Goal: Task Accomplishment & Management: Manage account settings

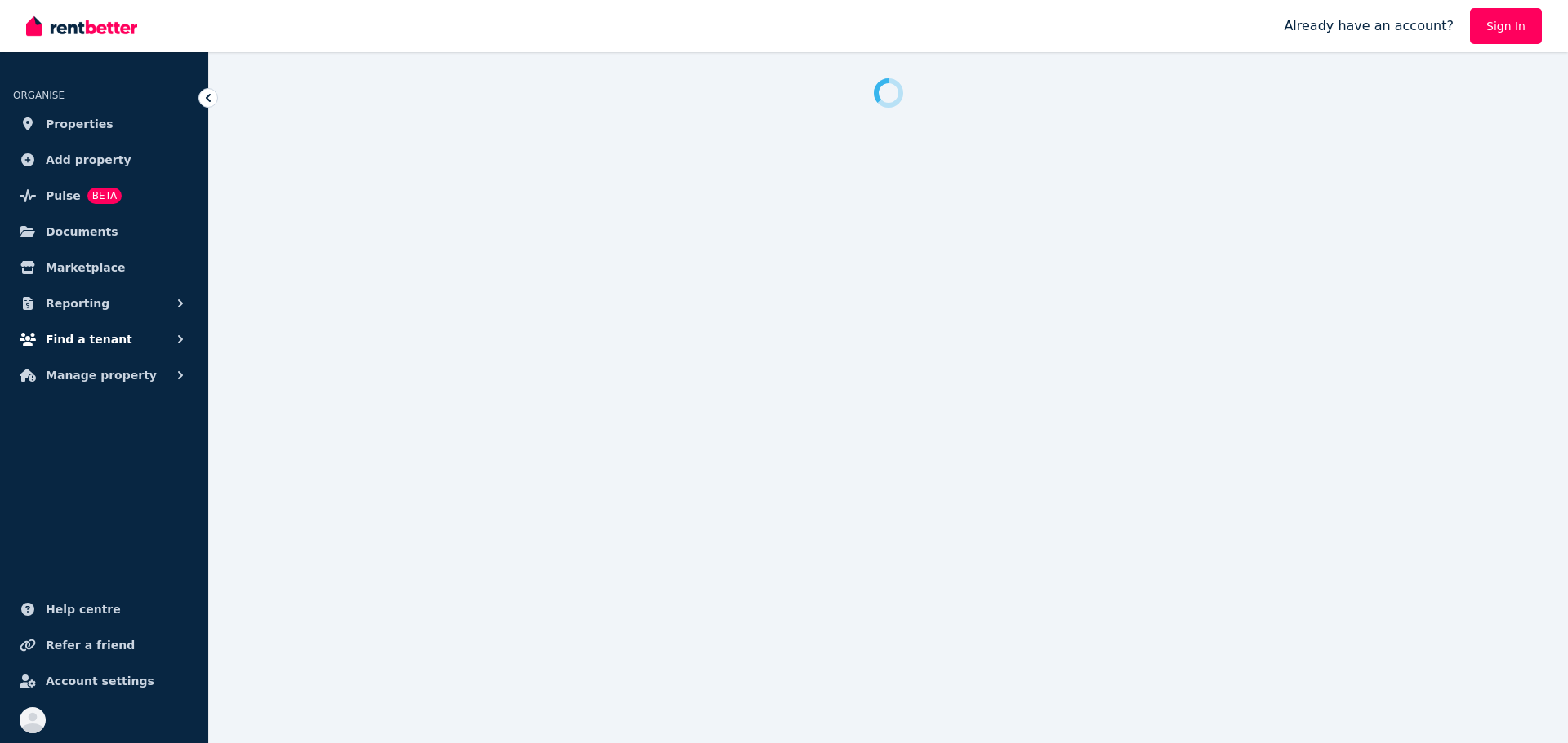
click at [82, 347] on span "Find a tenant" at bounding box center [89, 339] width 87 height 19
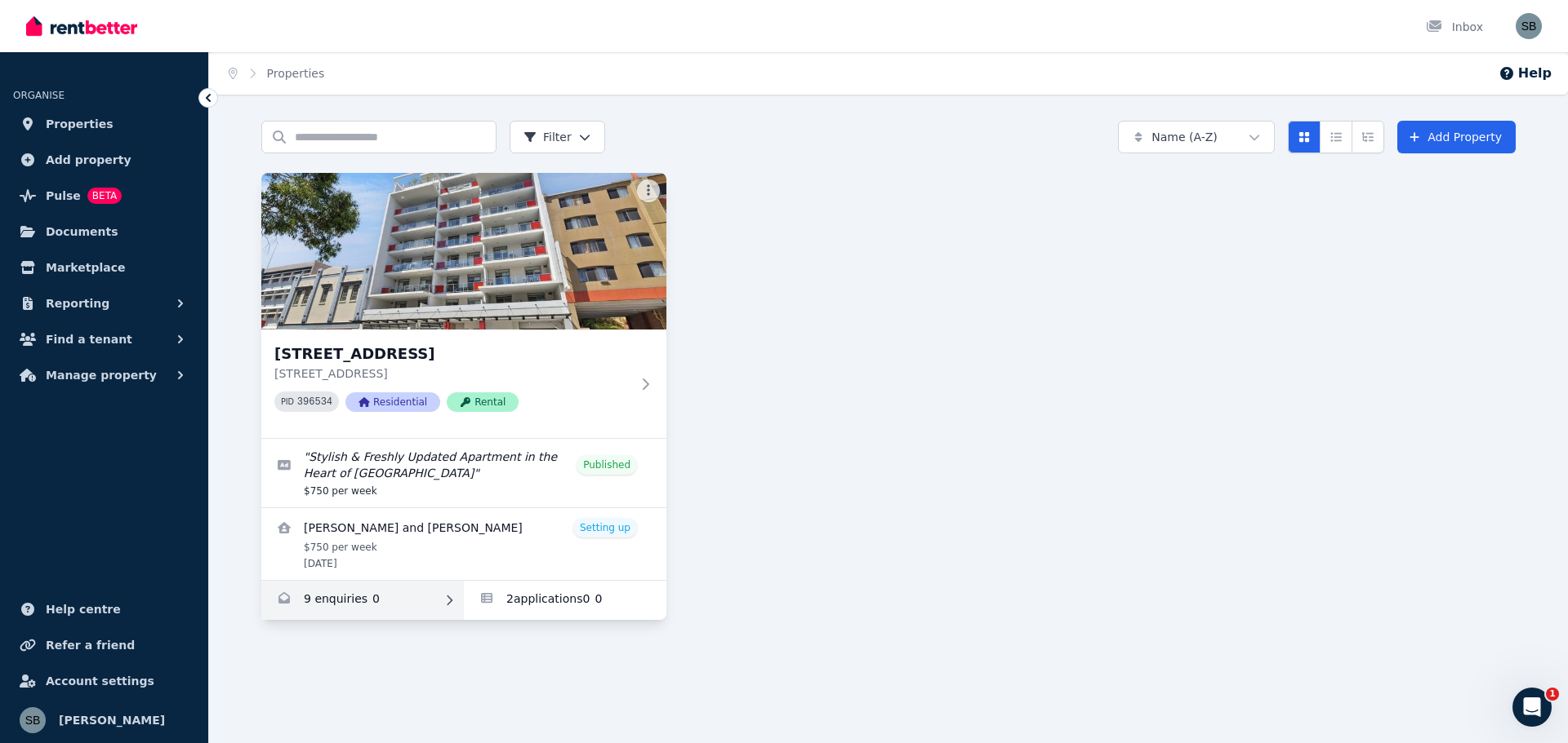
click at [322, 595] on link "Enquiries for 16/863-867 Wellington Street, West Perth" at bounding box center [363, 600] width 203 height 39
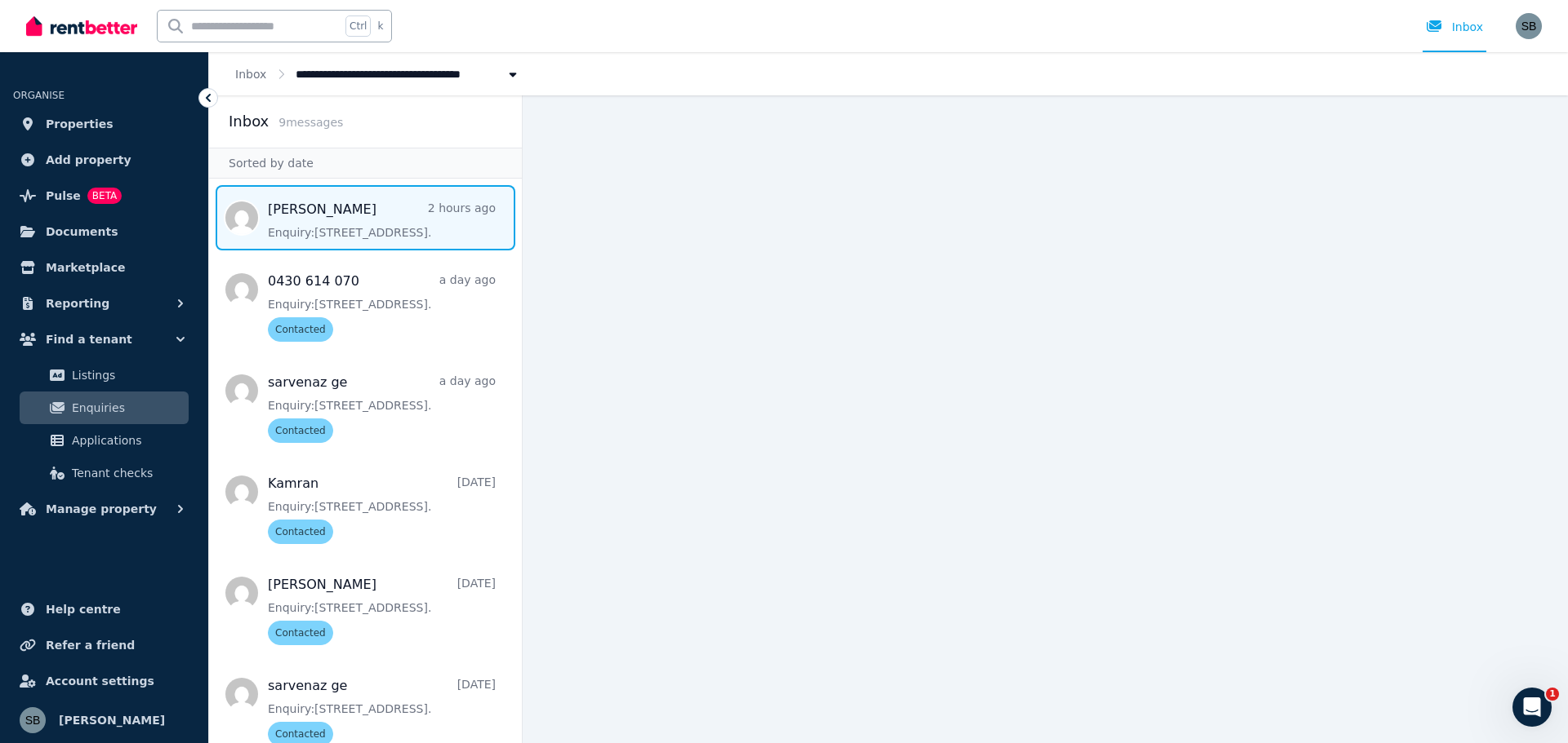
click at [371, 234] on span "Message list" at bounding box center [365, 218] width 313 height 65
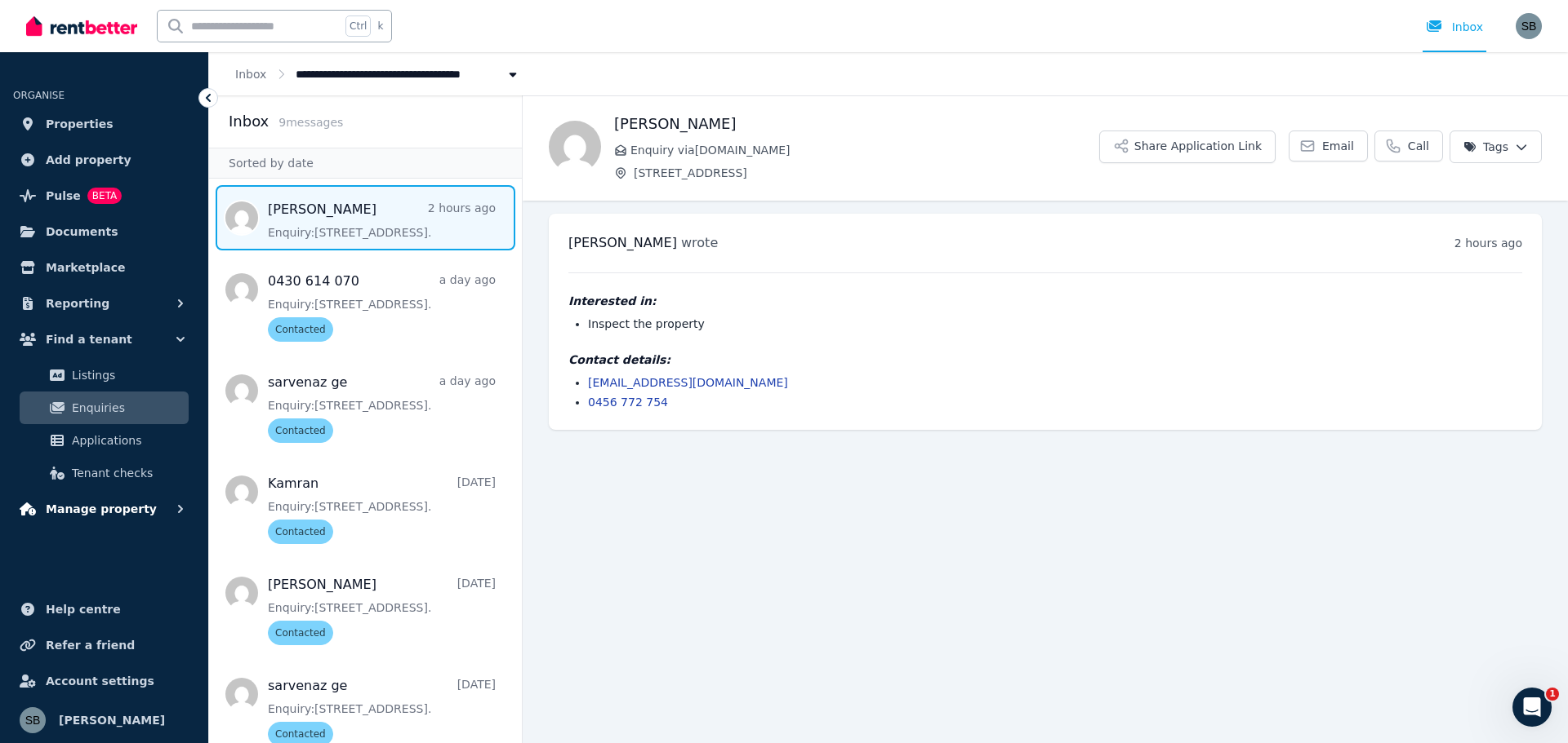
click at [111, 517] on span "Manage property" at bounding box center [101, 509] width 111 height 19
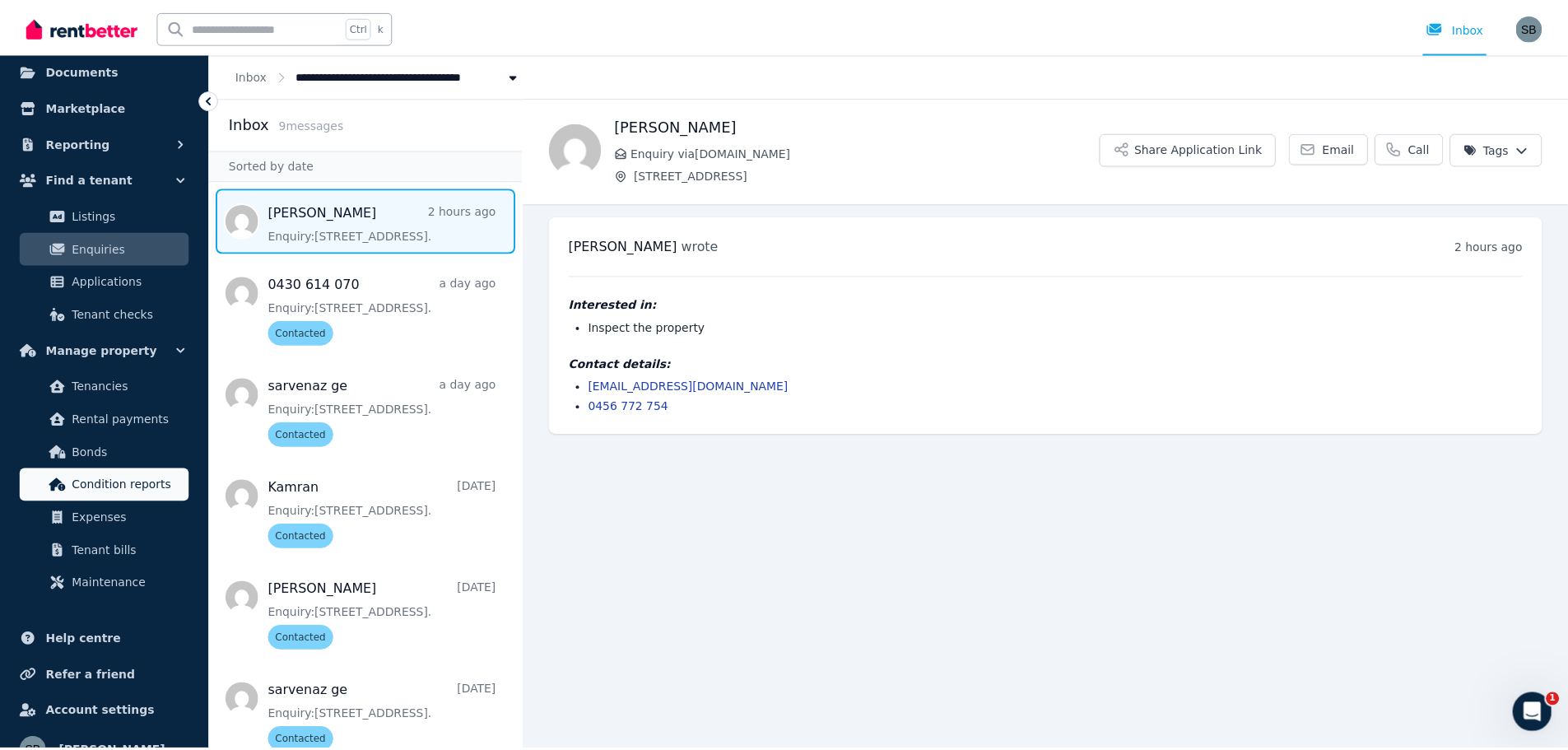
scroll to position [164, 0]
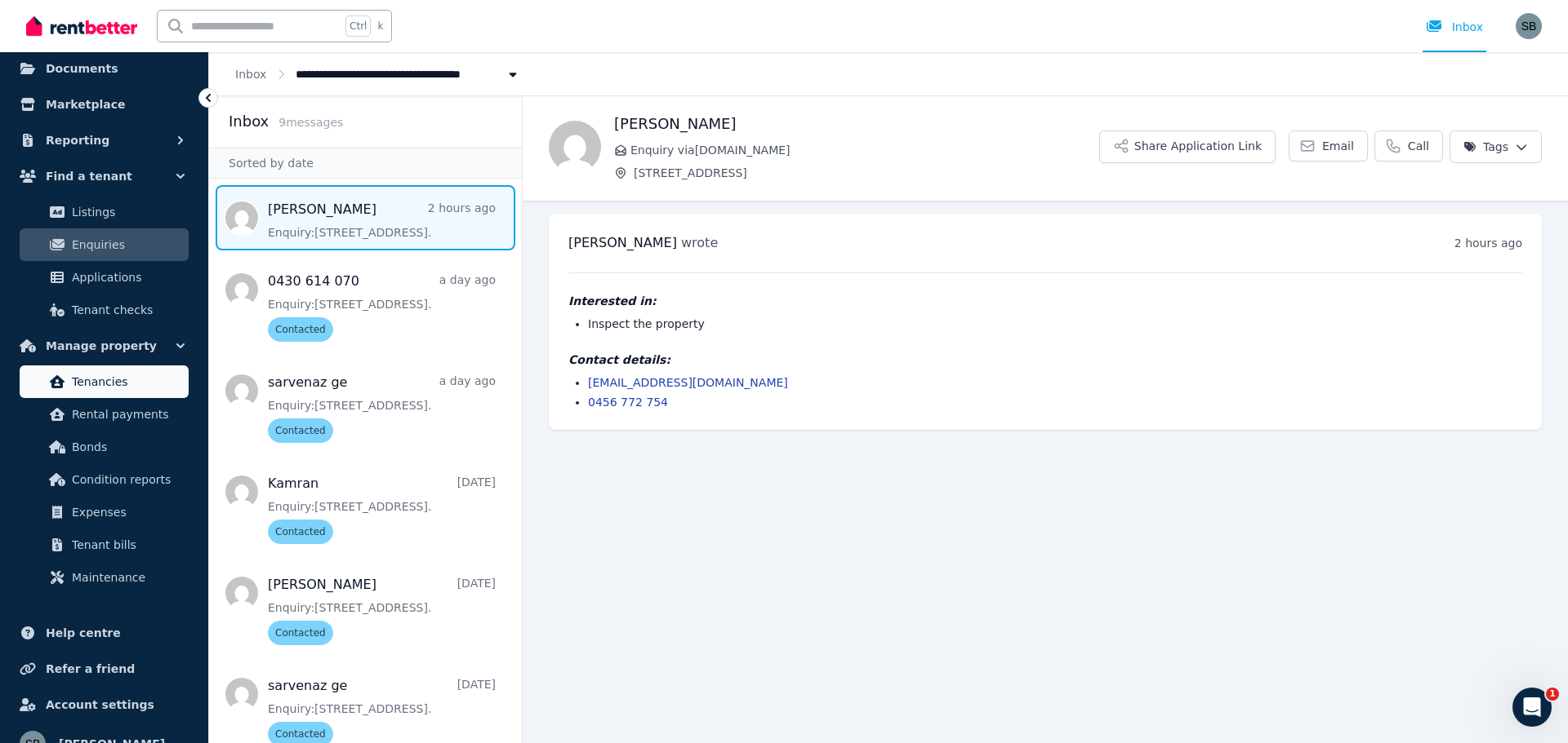
click at [121, 389] on span "Tenancies" at bounding box center [127, 381] width 111 height 19
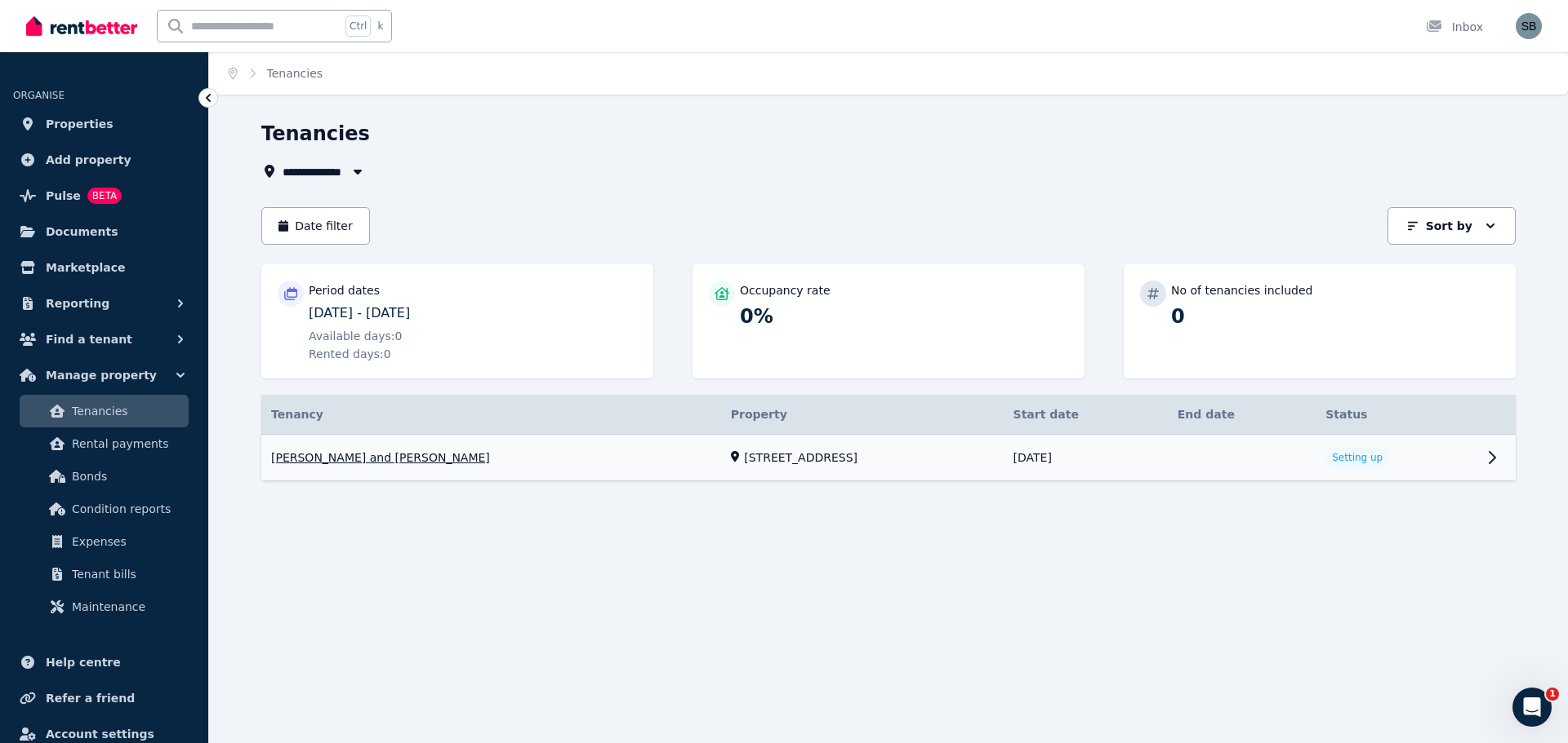
click at [812, 464] on link "View property details" at bounding box center [889, 458] width 1254 height 46
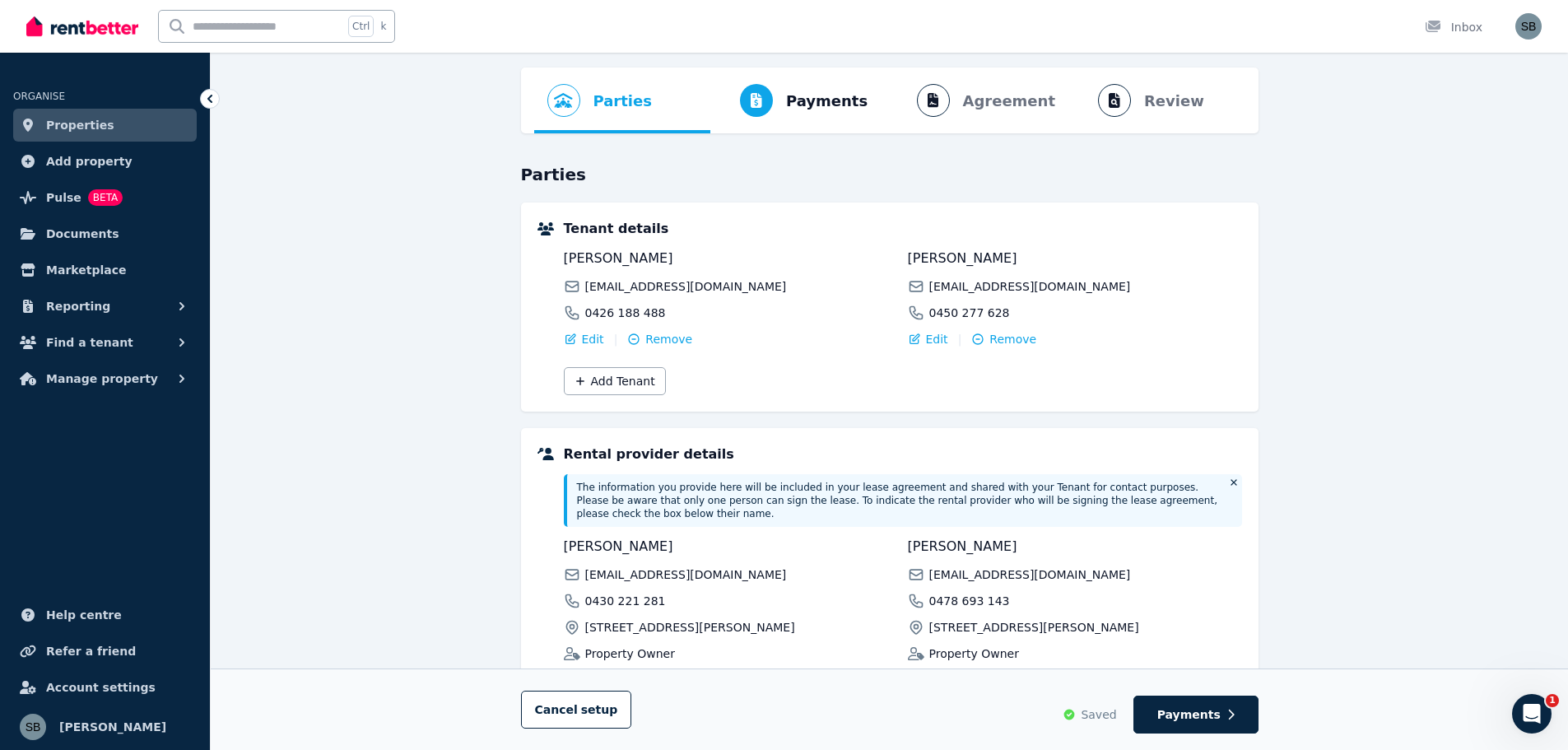
scroll to position [39, 0]
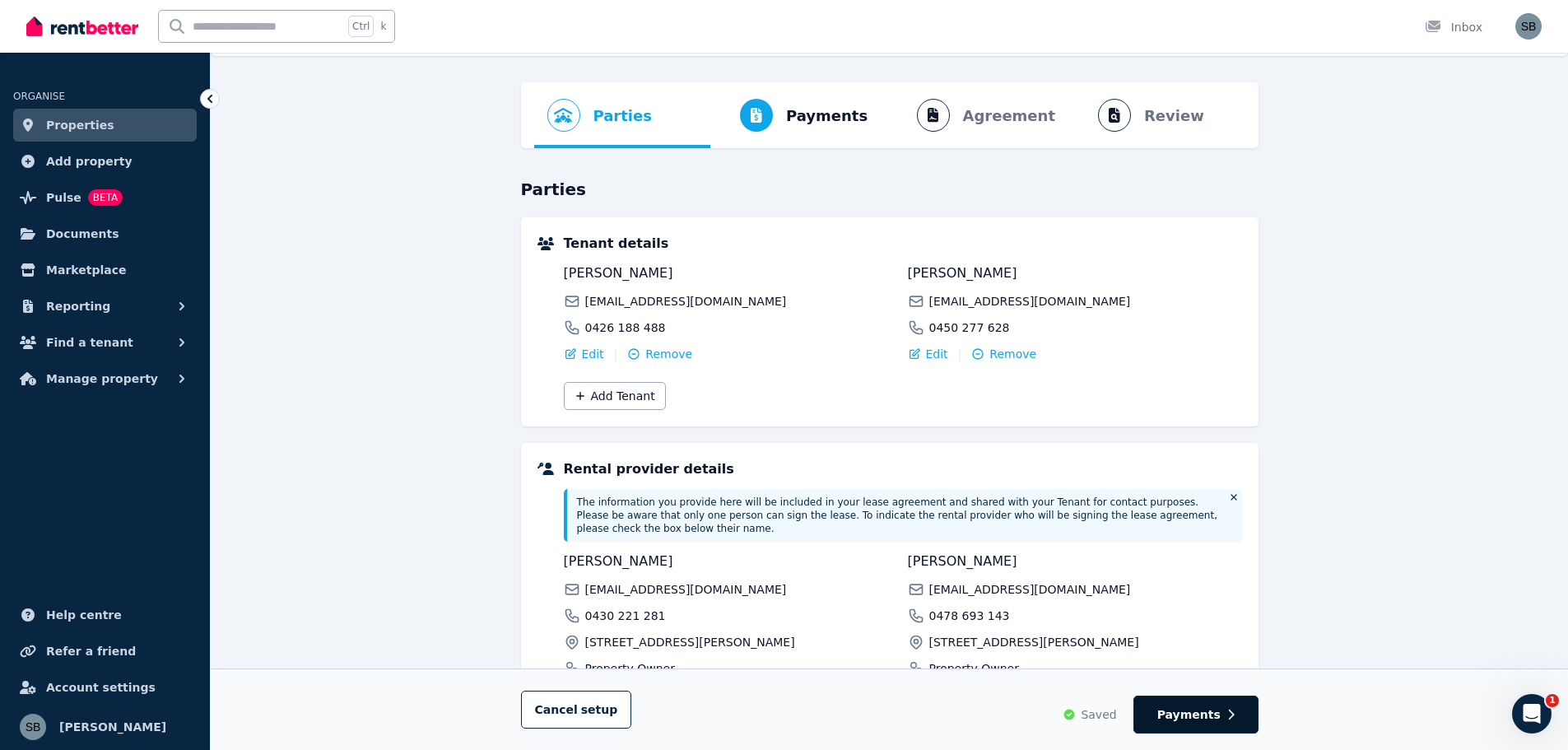
click at [1200, 718] on span "Payments" at bounding box center [1189, 714] width 63 height 16
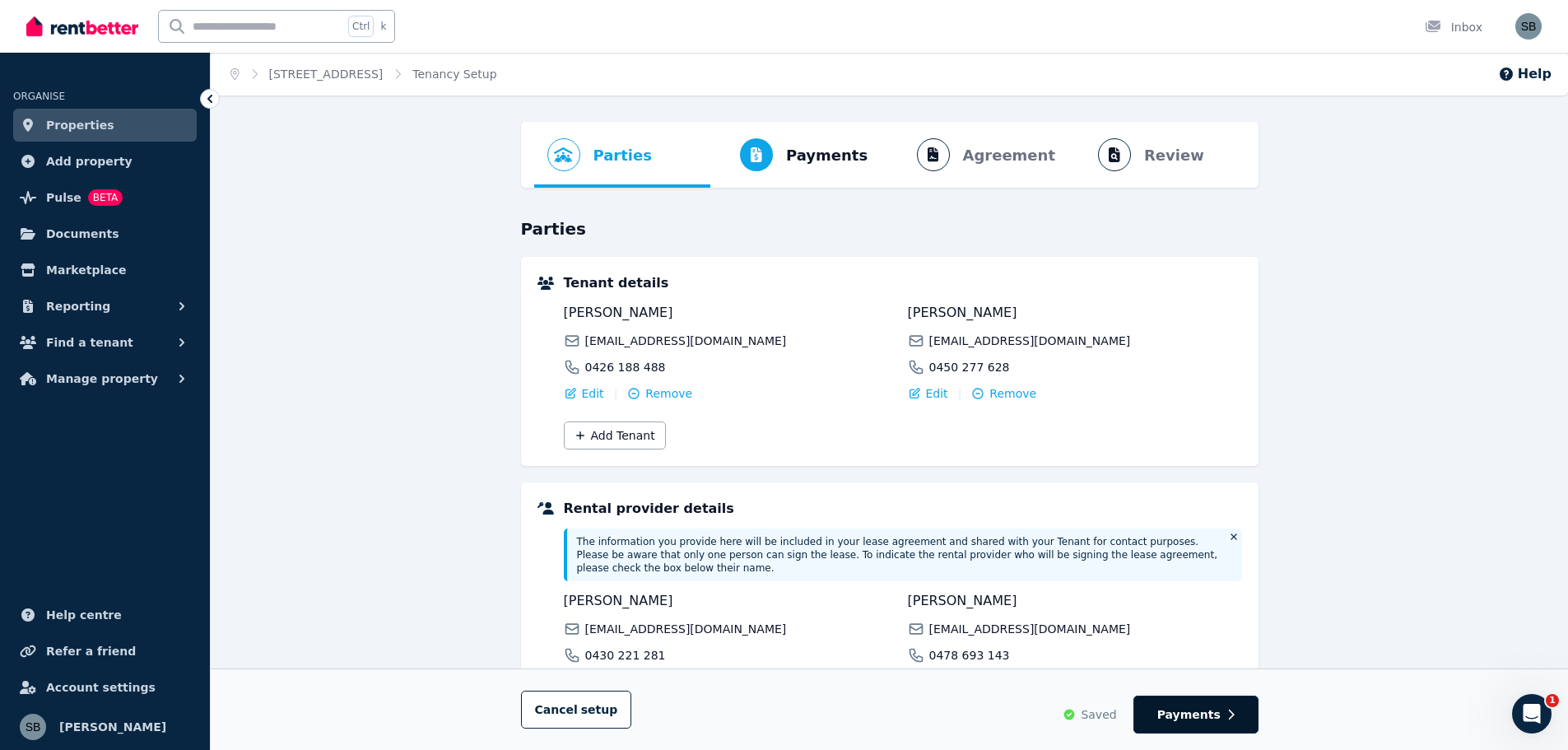
select select "**********"
select select "*"
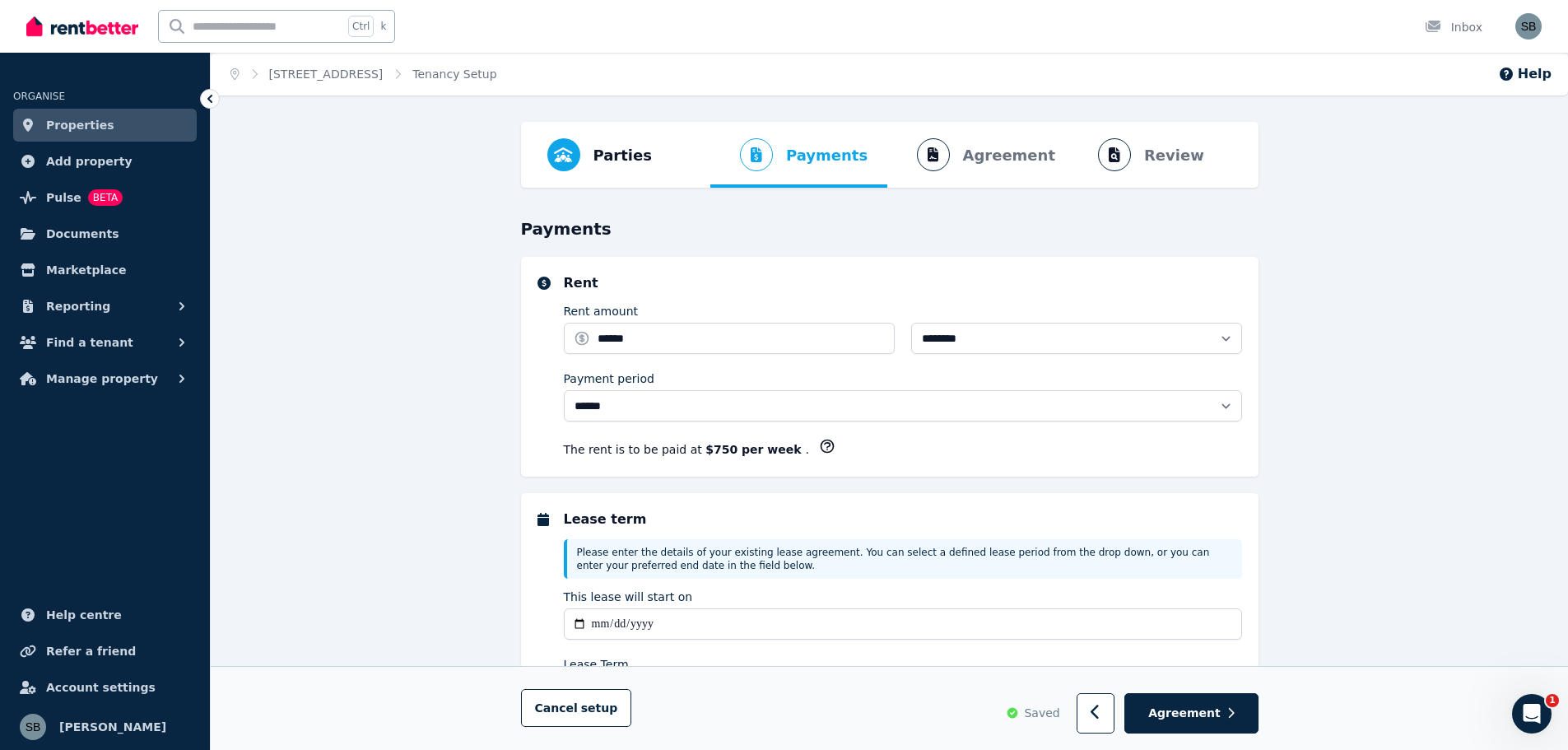
select select "**********"
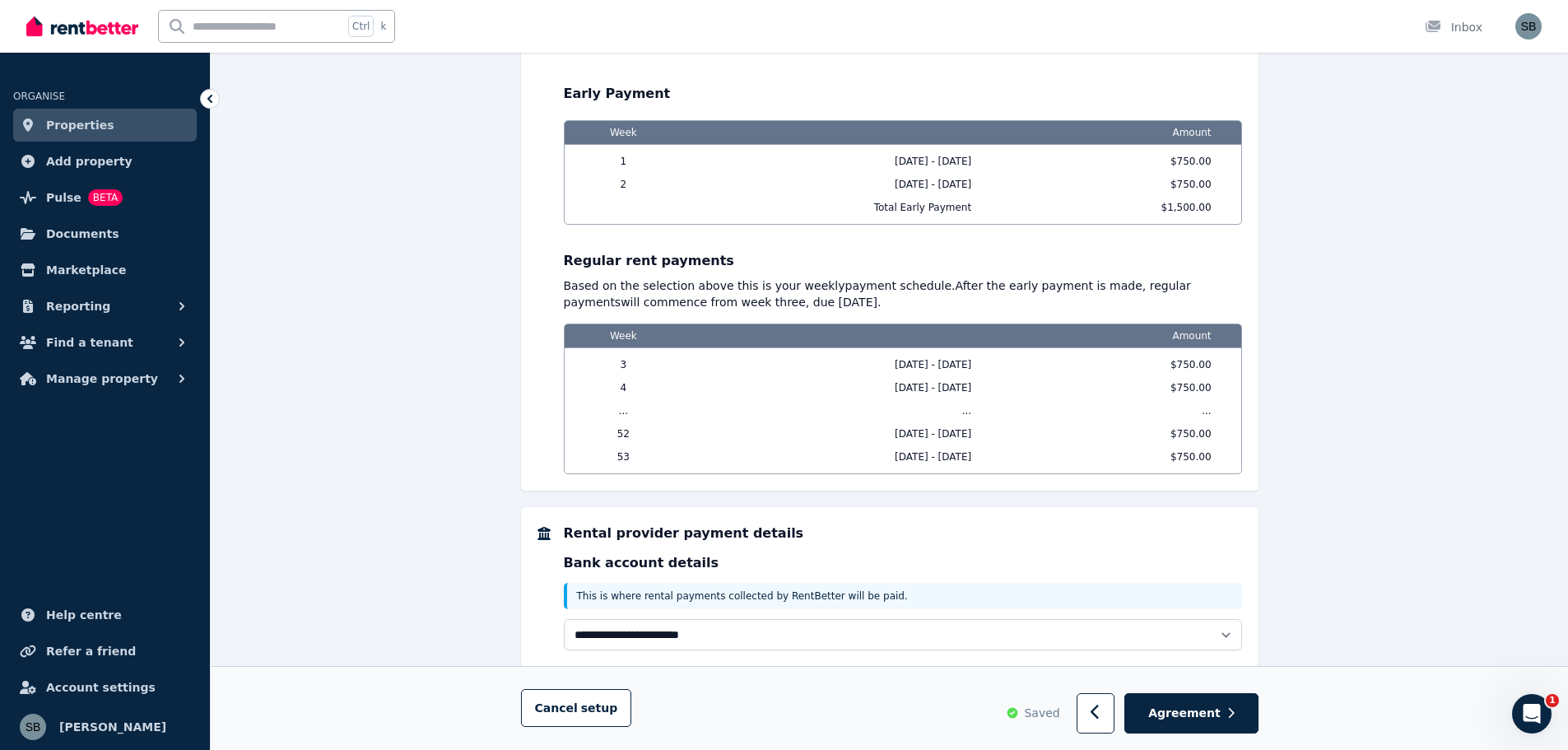
scroll to position [1570, 0]
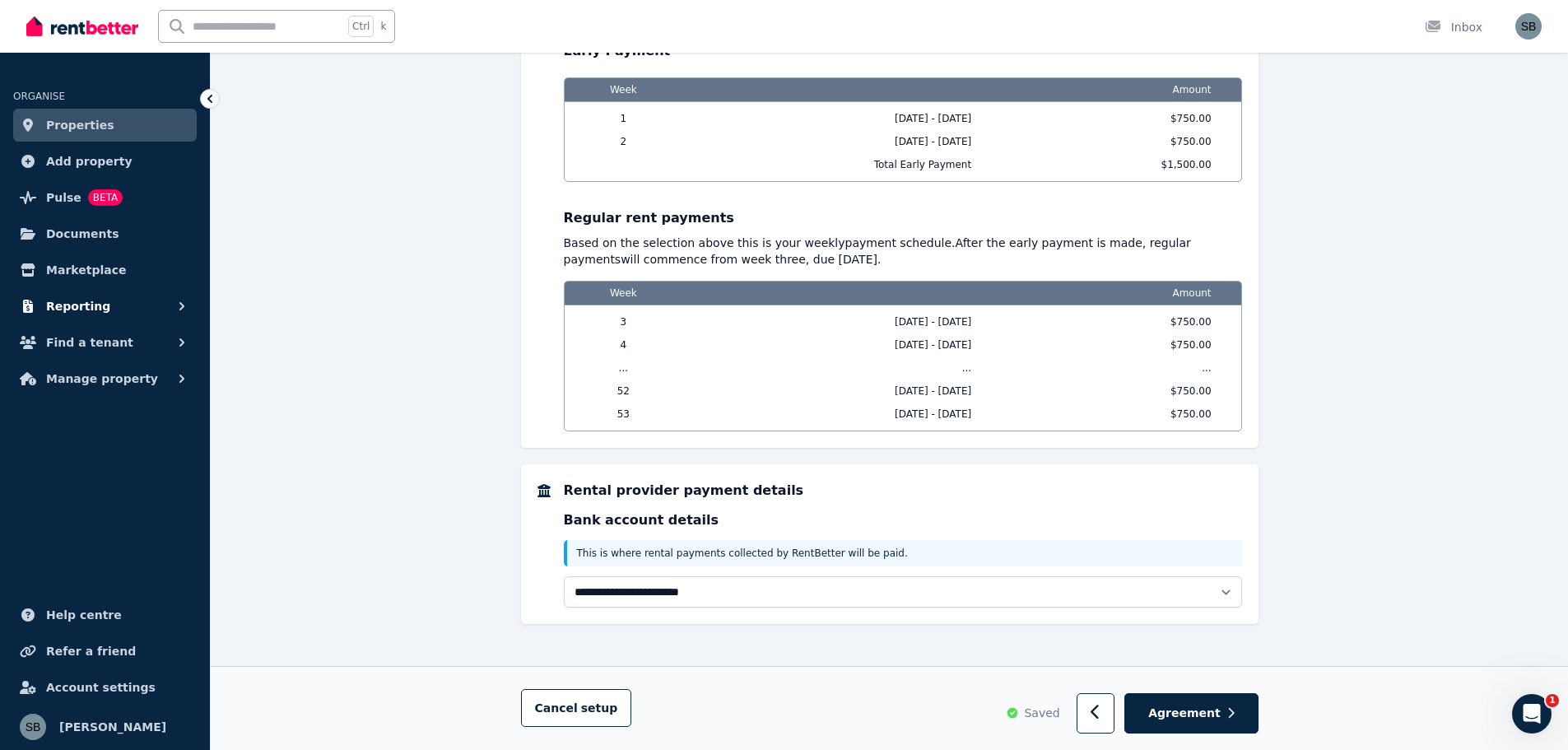
click at [88, 301] on span "Reporting" at bounding box center [77, 306] width 64 height 20
click at [95, 379] on span "Finance report" at bounding box center [128, 375] width 111 height 20
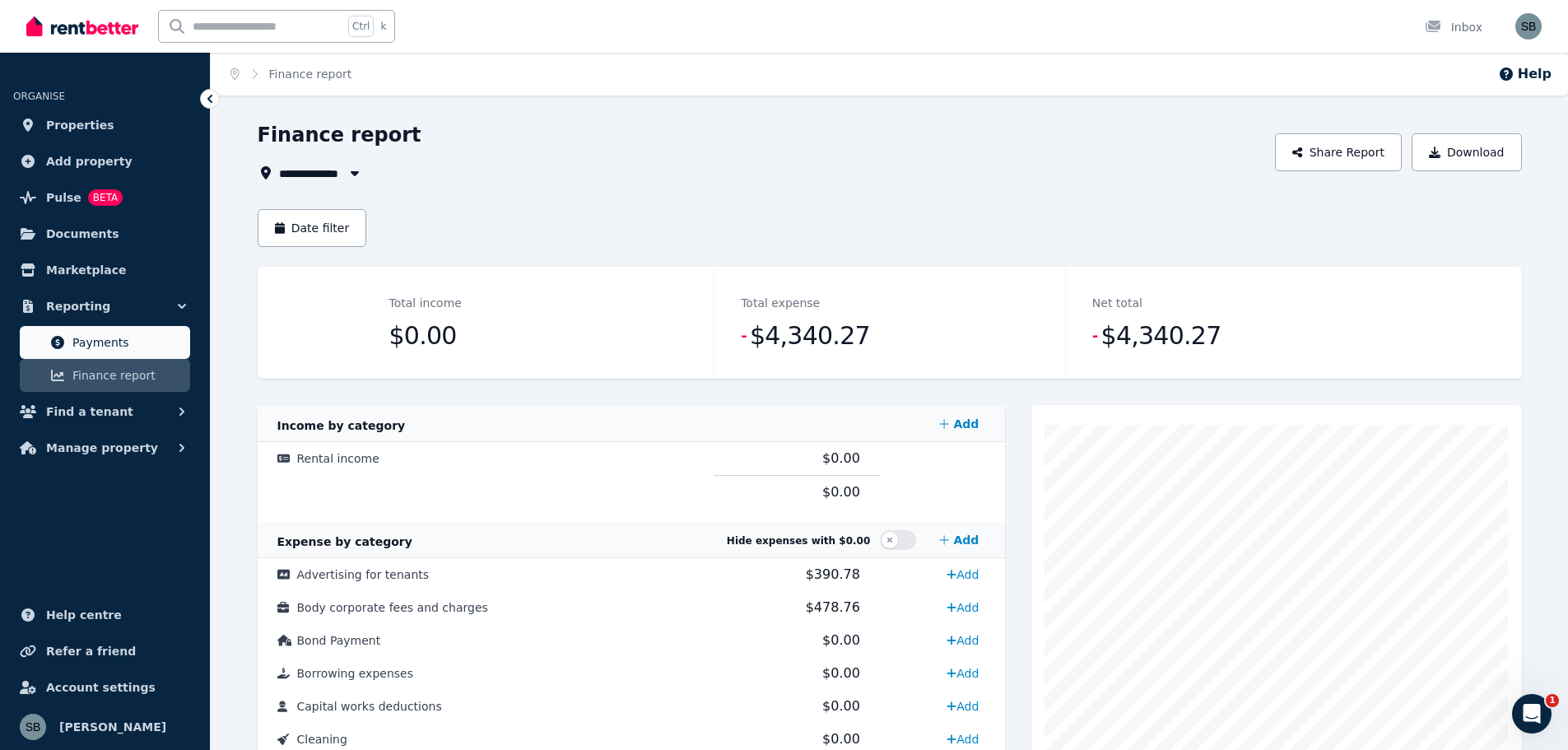
click at [105, 339] on span "Payments" at bounding box center [128, 342] width 111 height 20
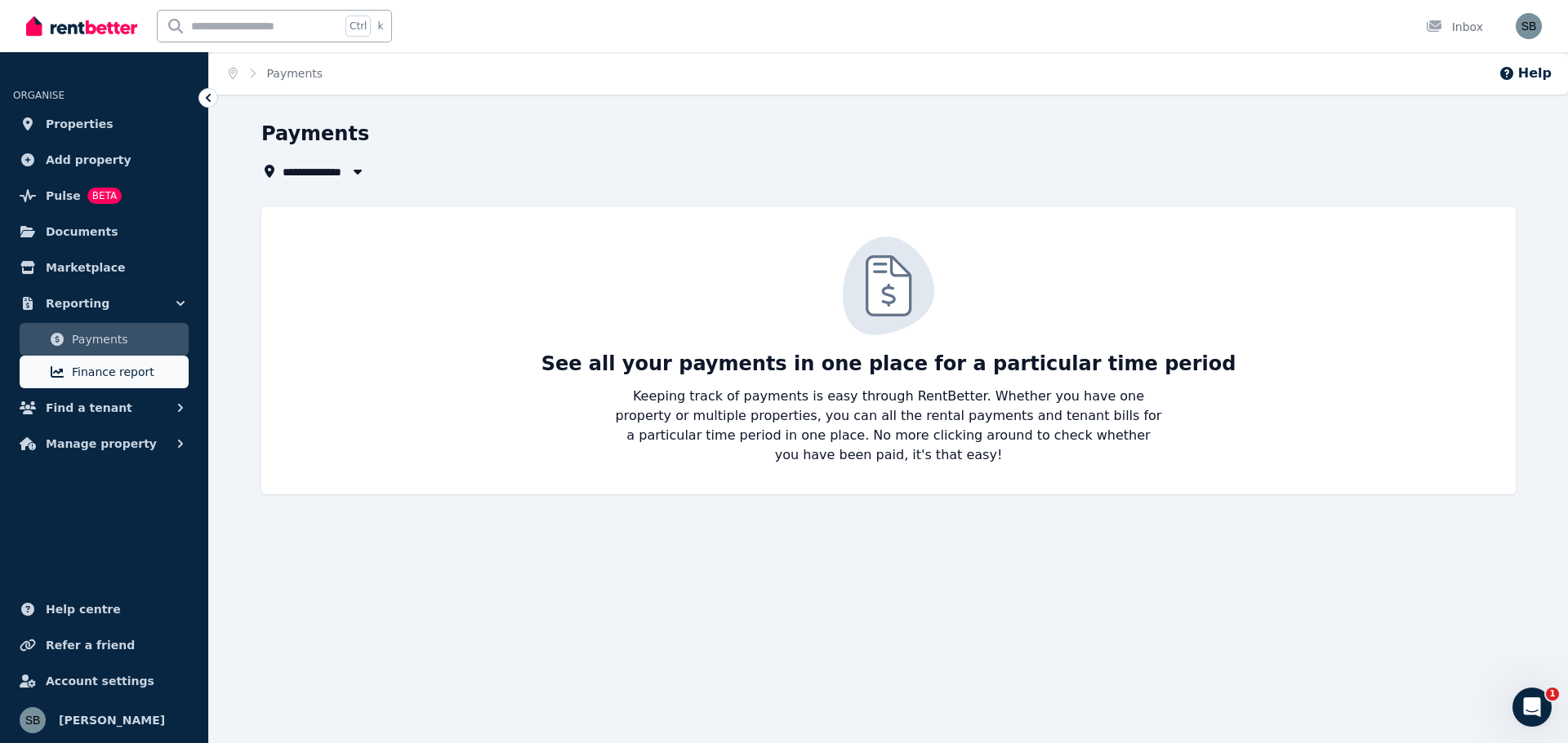
click at [111, 365] on span "Finance report" at bounding box center [127, 372] width 111 height 19
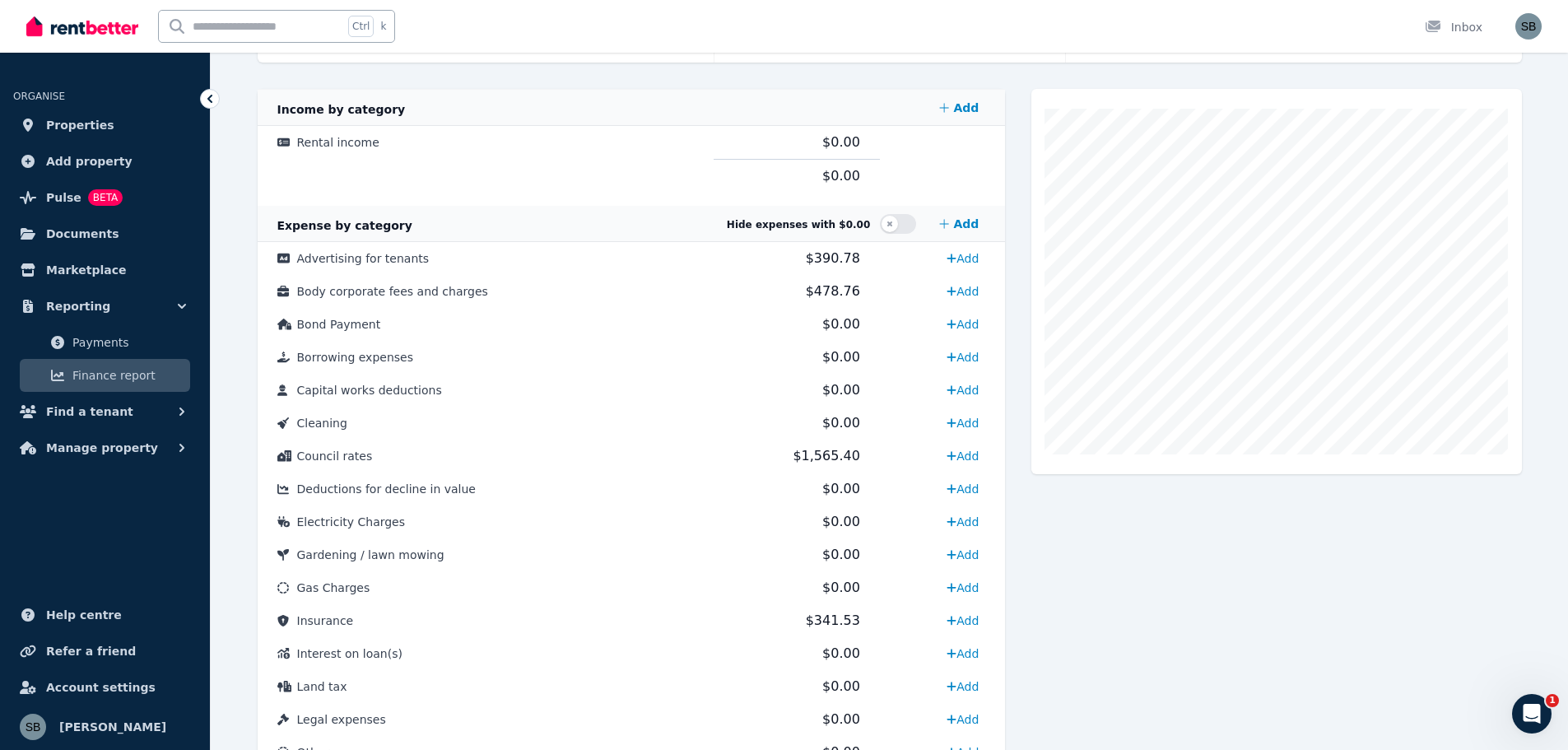
scroll to position [277, 0]
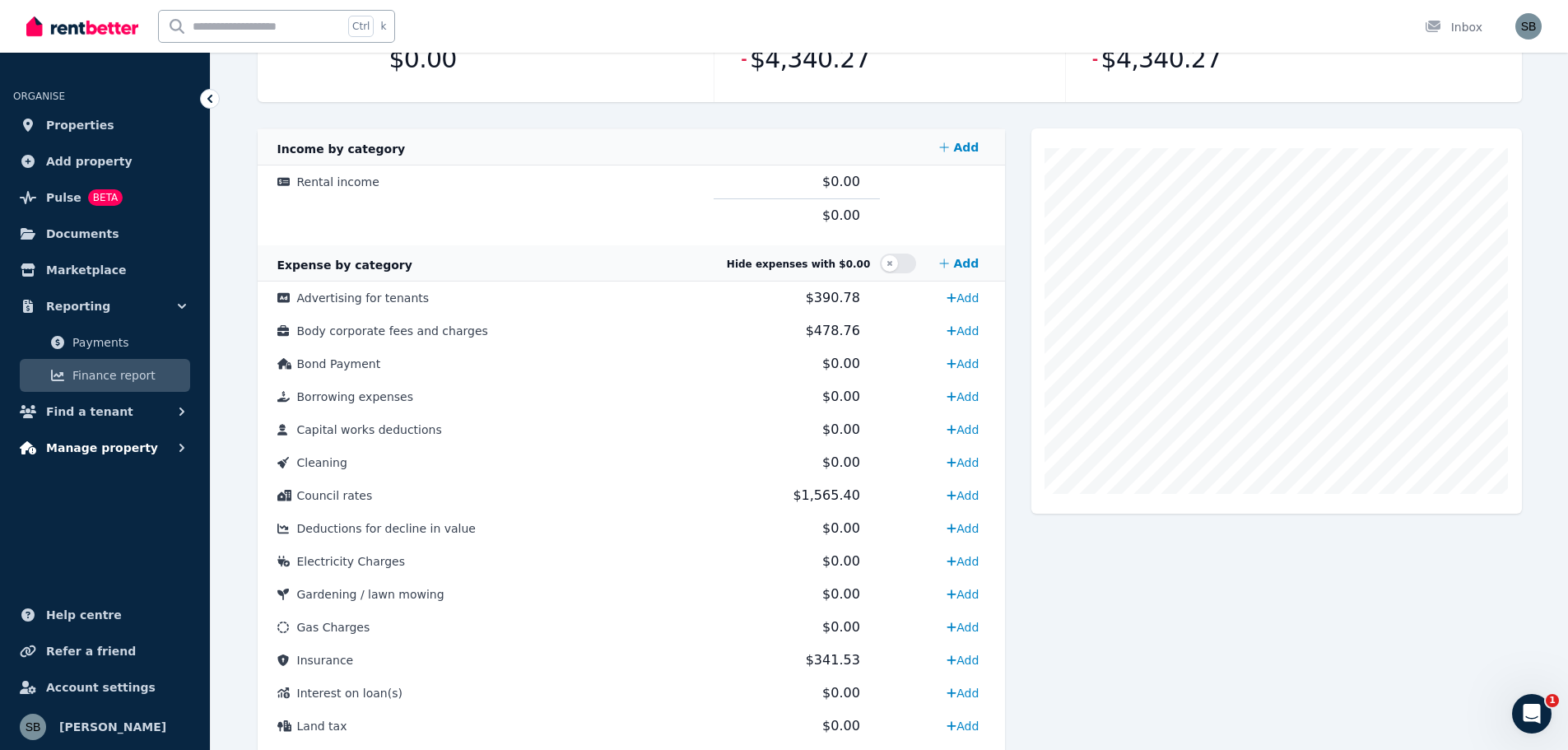
click at [105, 437] on button "Manage property" at bounding box center [105, 448] width 184 height 33
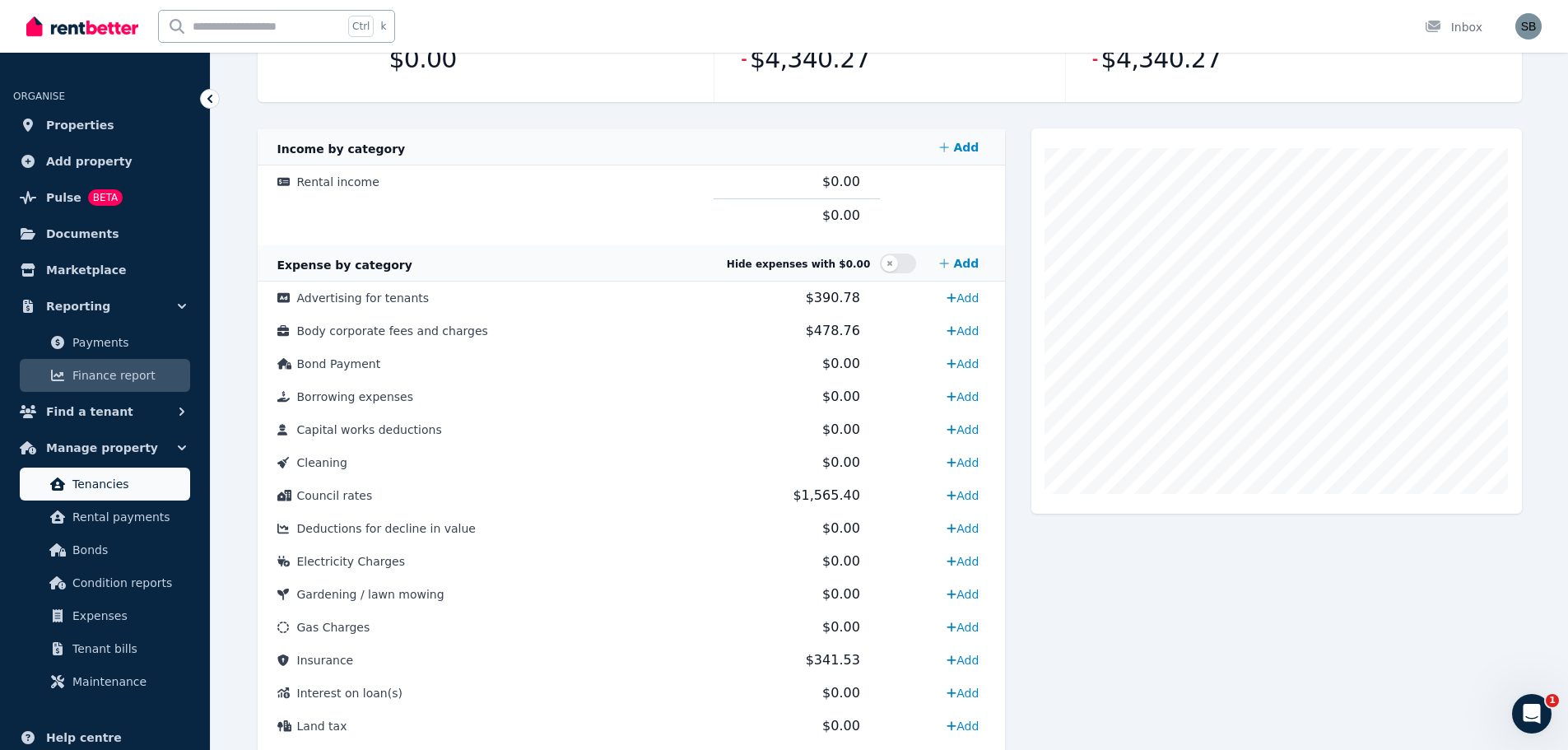
click at [105, 492] on span "Tenancies" at bounding box center [128, 484] width 111 height 20
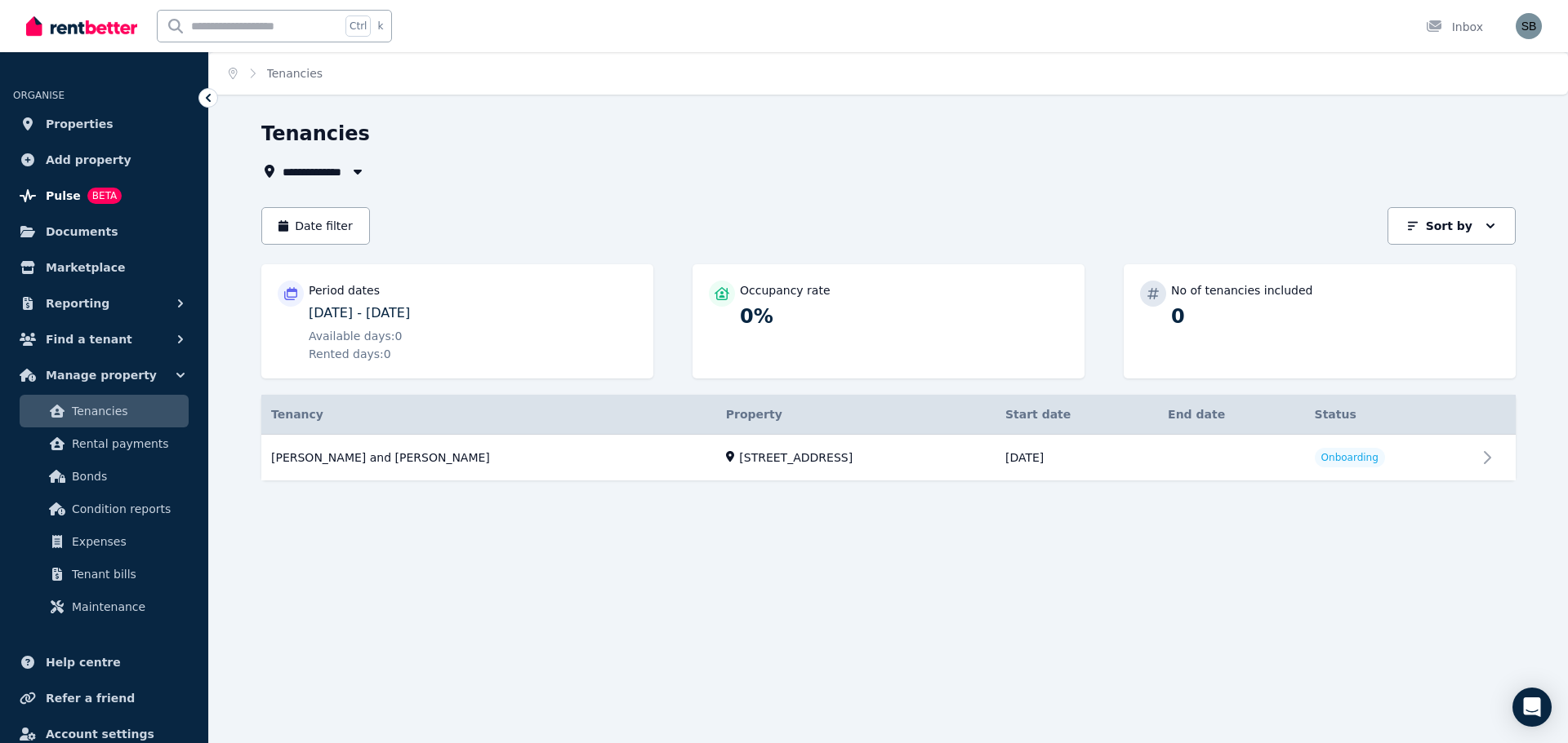
click at [100, 201] on span "BETA" at bounding box center [105, 196] width 35 height 16
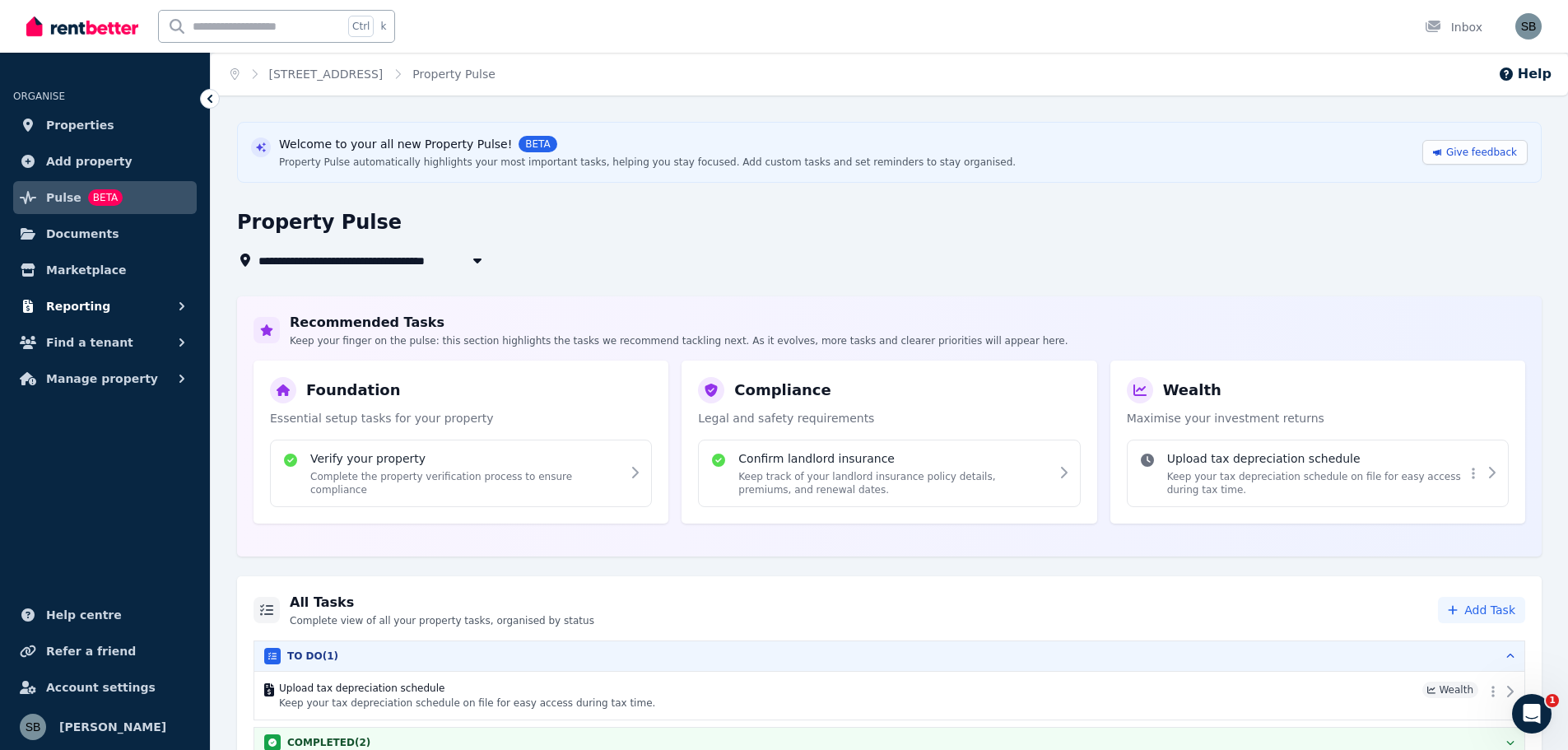
click at [89, 301] on span "Reporting" at bounding box center [77, 306] width 64 height 20
click at [89, 421] on span "Find a tenant" at bounding box center [89, 411] width 88 height 20
click at [97, 515] on span "Manage property" at bounding box center [102, 513] width 112 height 20
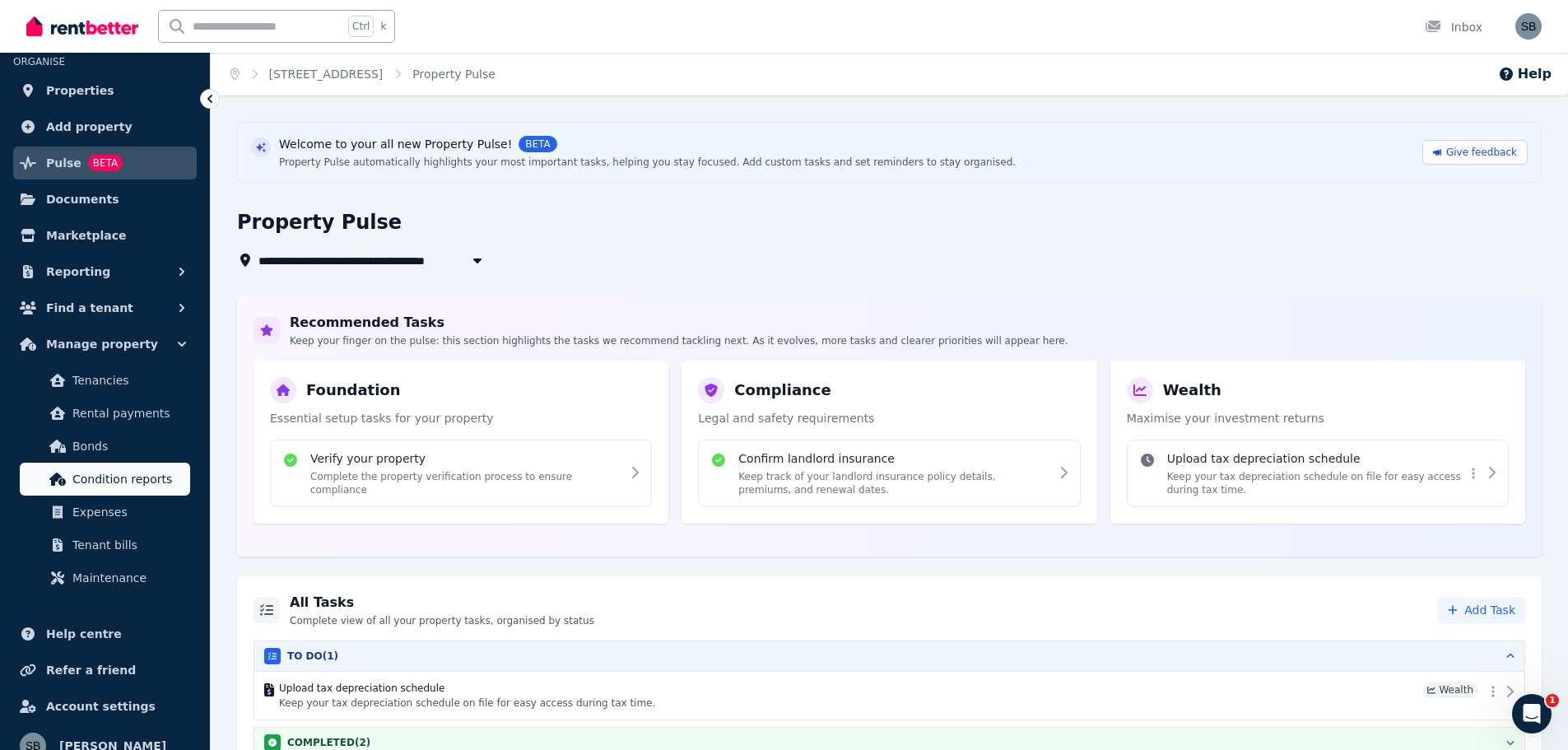
scroll to position [54, 0]
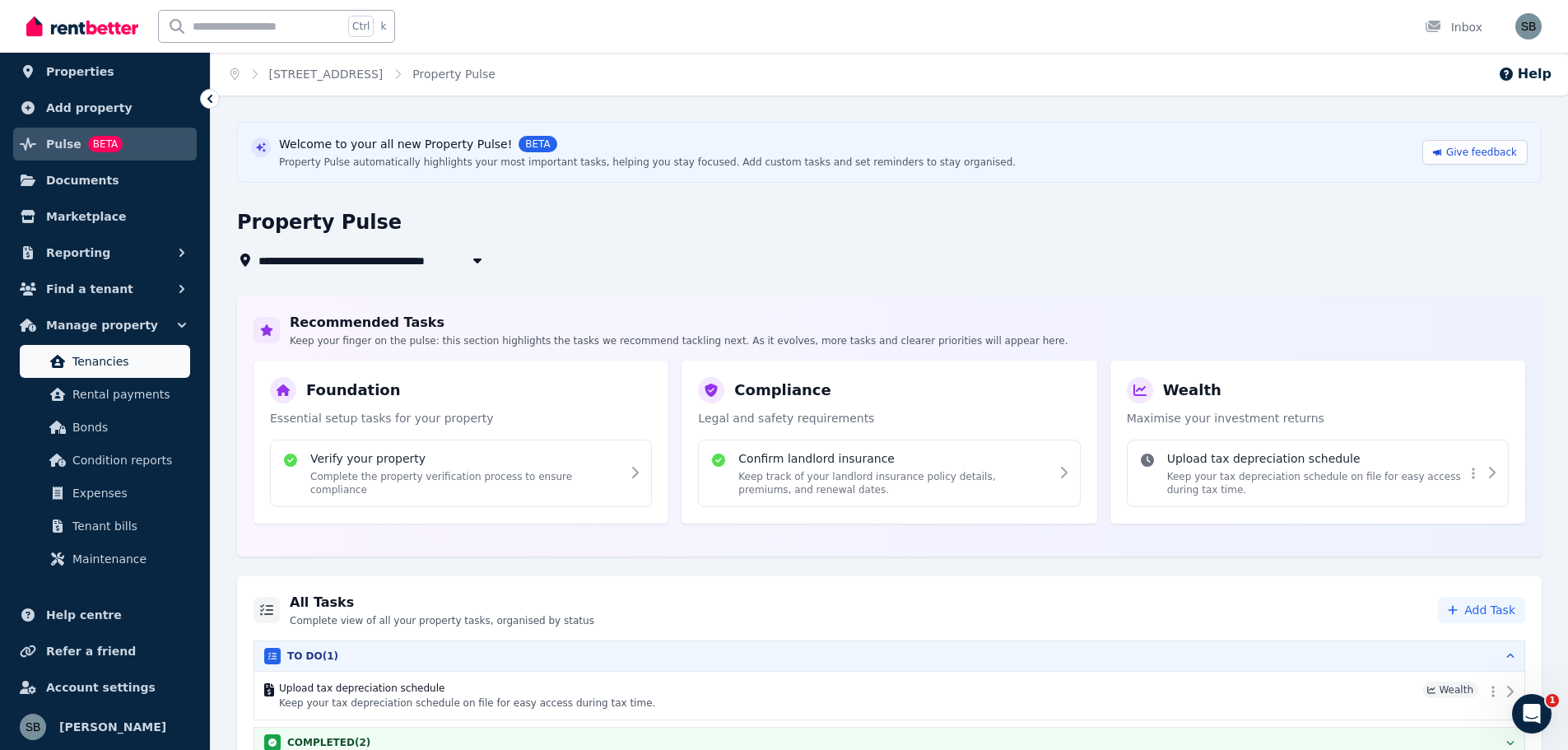
click at [110, 364] on span "Tenancies" at bounding box center [128, 361] width 111 height 20
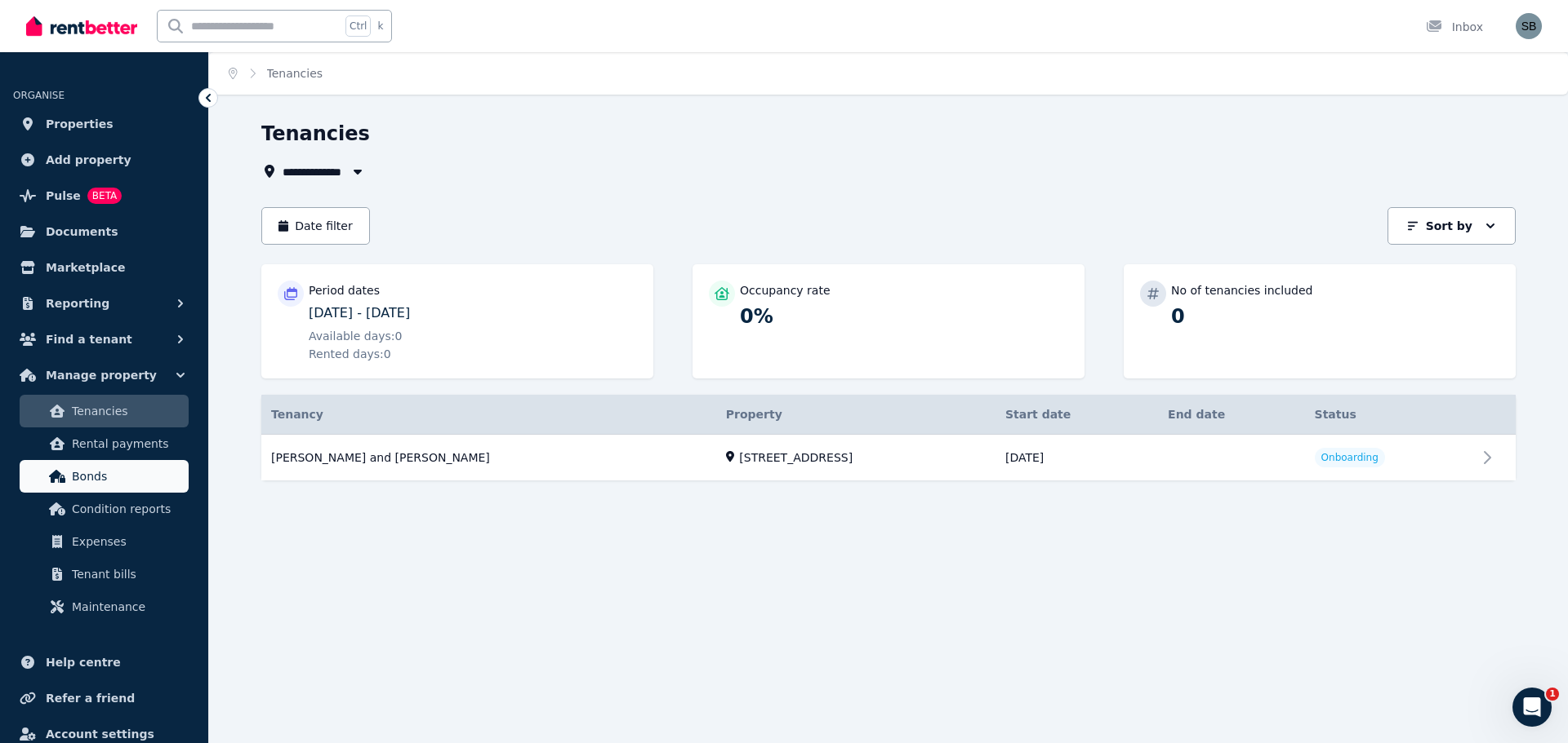
click at [86, 471] on span "Bonds" at bounding box center [127, 476] width 111 height 19
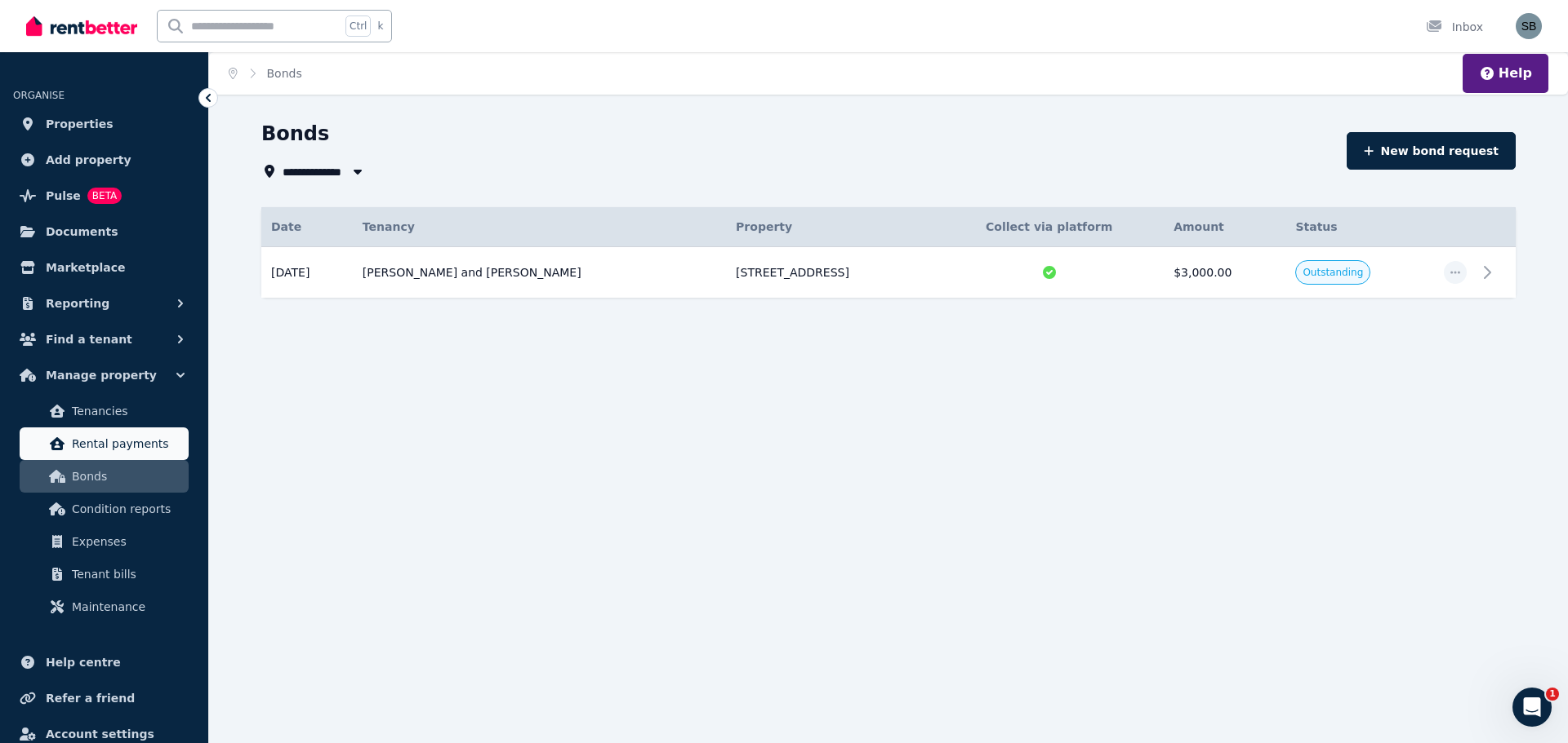
click at [92, 455] on link "Rental payments" at bounding box center [104, 444] width 169 height 33
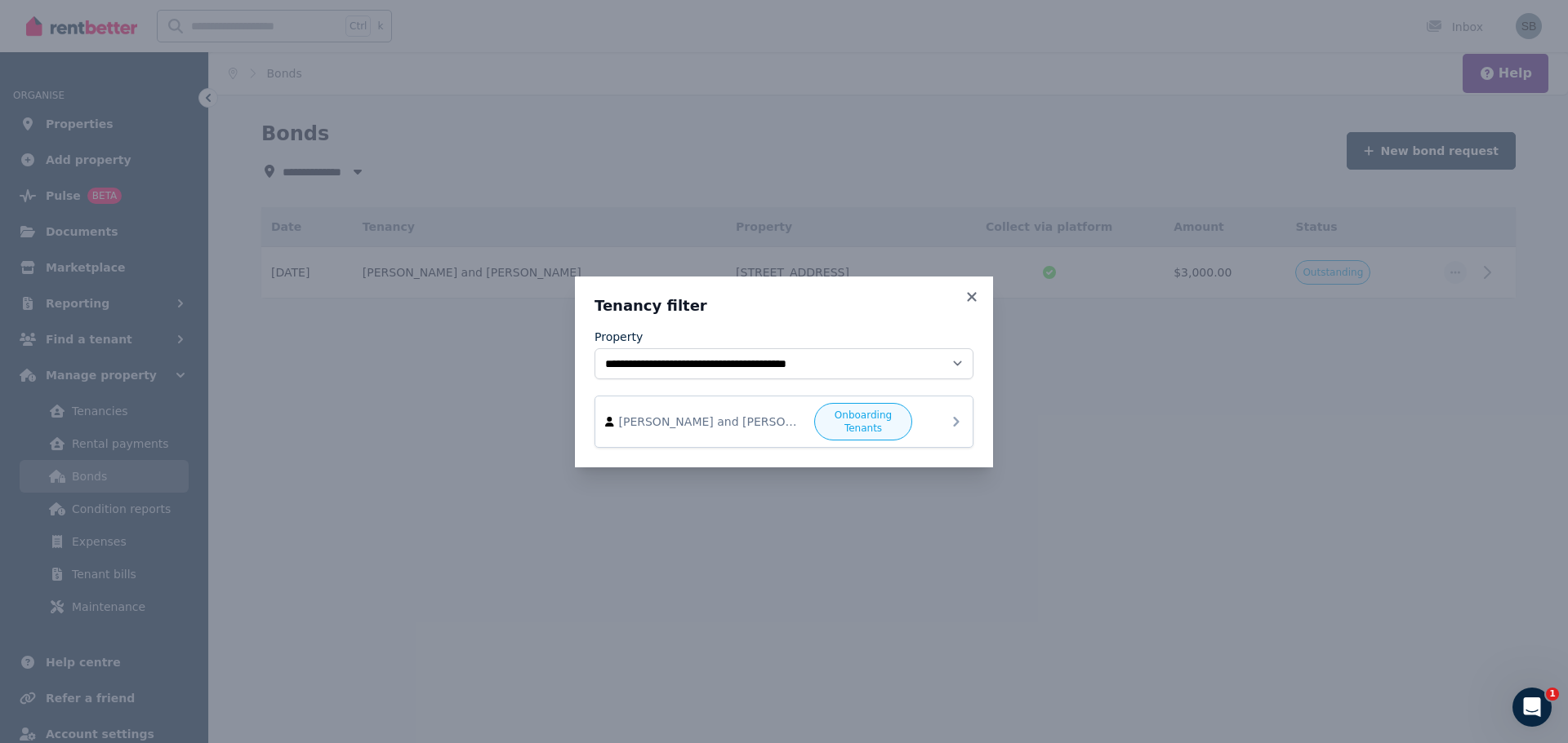
click at [734, 417] on span "[PERSON_NAME] and [PERSON_NAME]" at bounding box center [711, 422] width 187 height 16
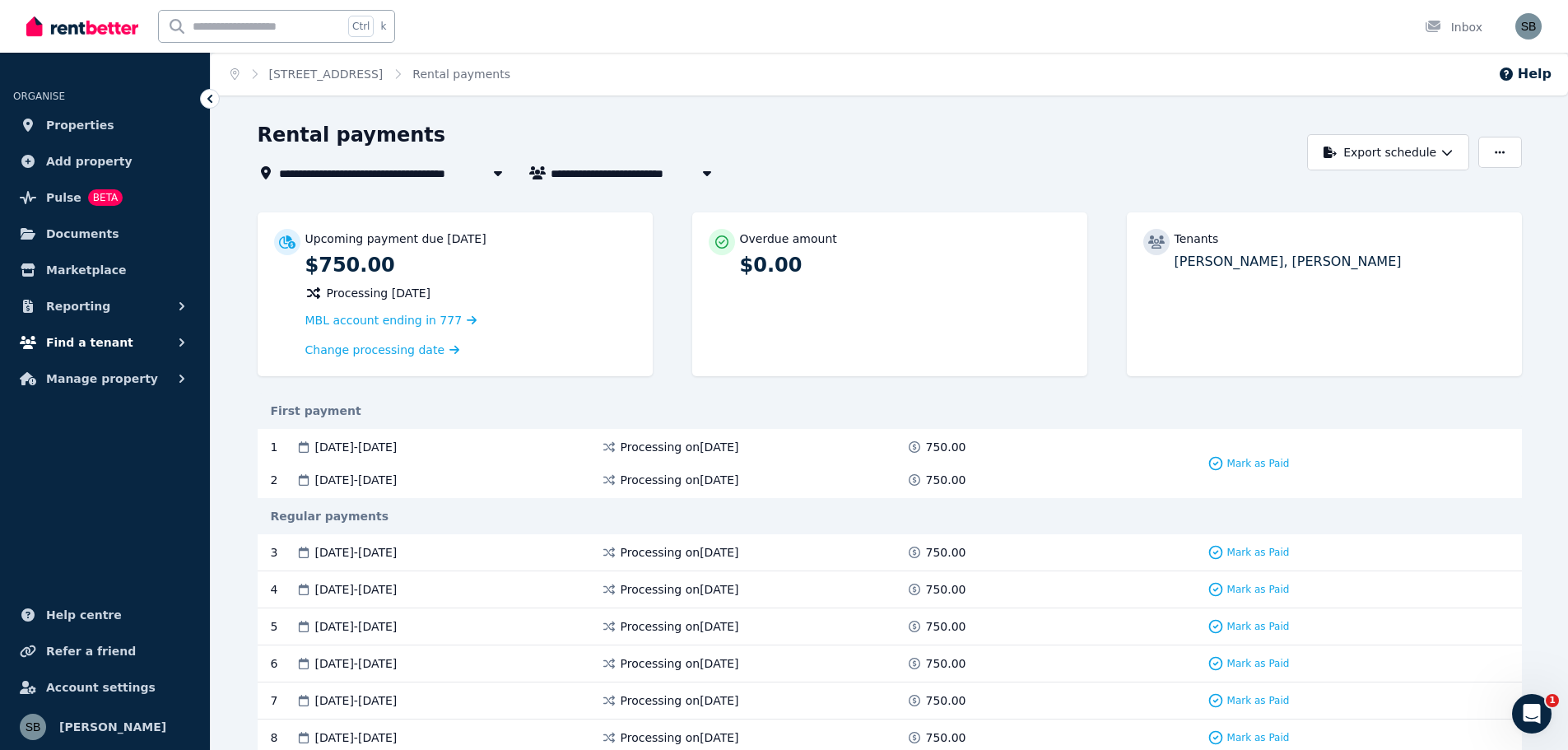
click at [103, 342] on span "Find a tenant" at bounding box center [89, 342] width 88 height 20
click at [94, 525] on button "Manage property" at bounding box center [105, 513] width 184 height 33
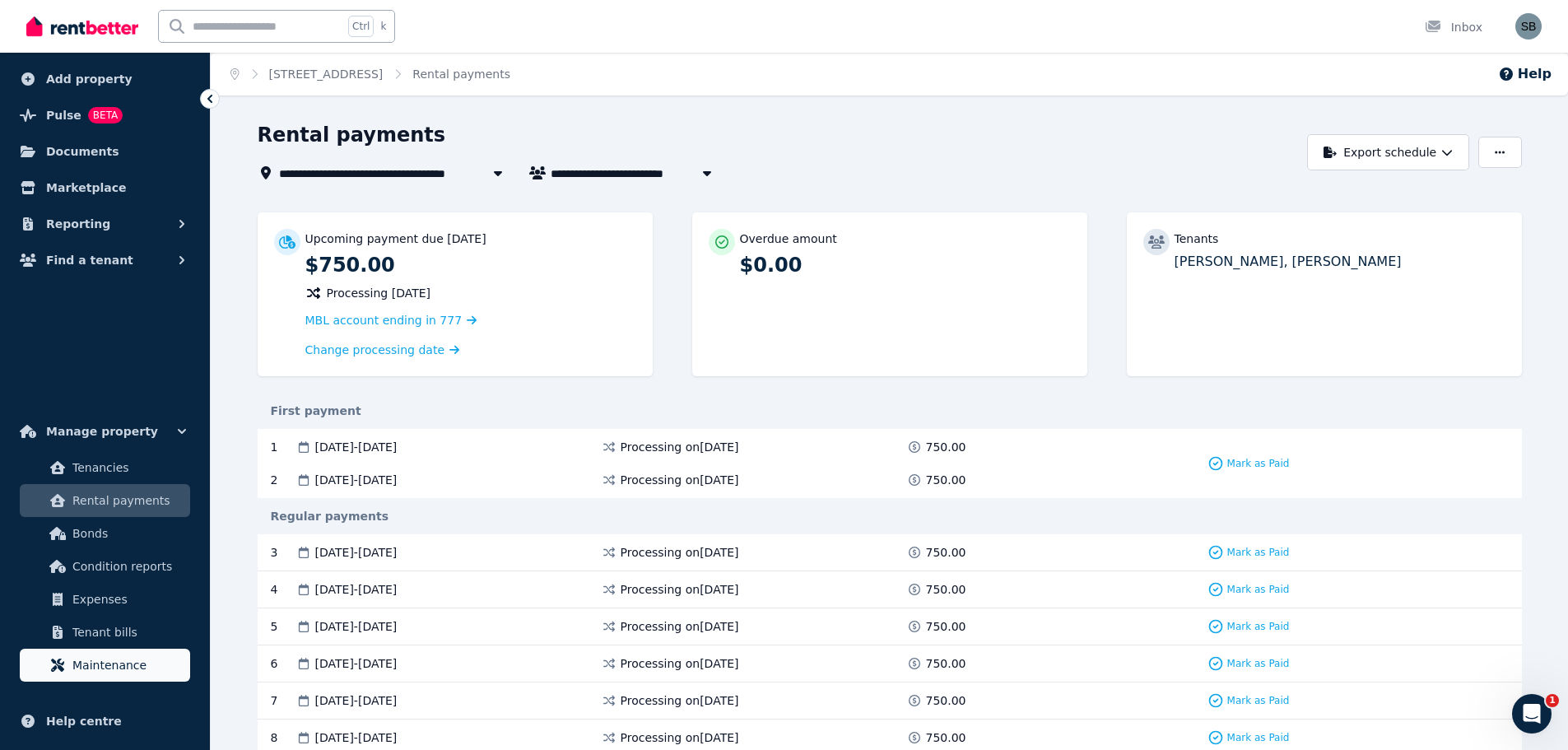
scroll to position [54, 0]
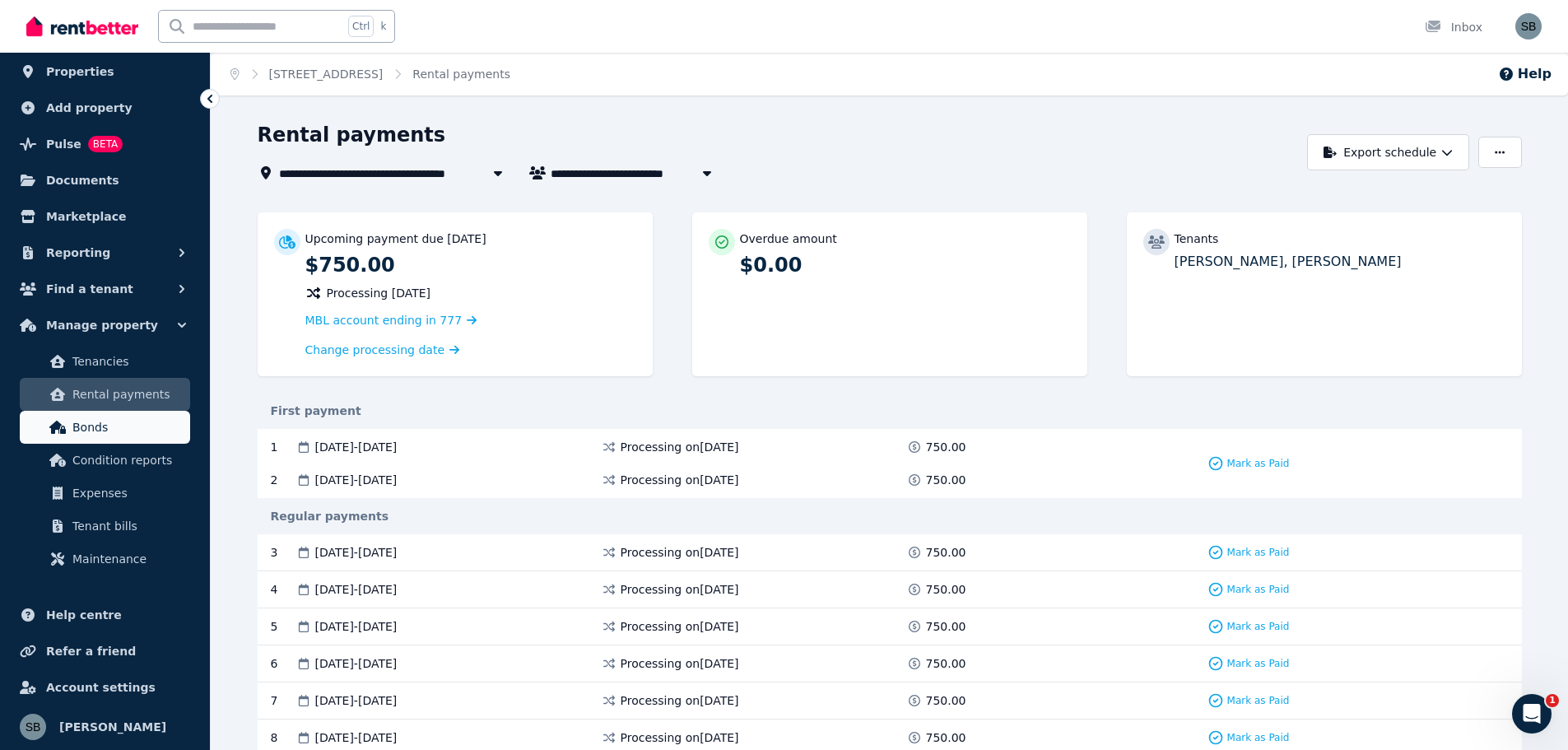
click at [96, 421] on span "Bonds" at bounding box center [128, 427] width 111 height 20
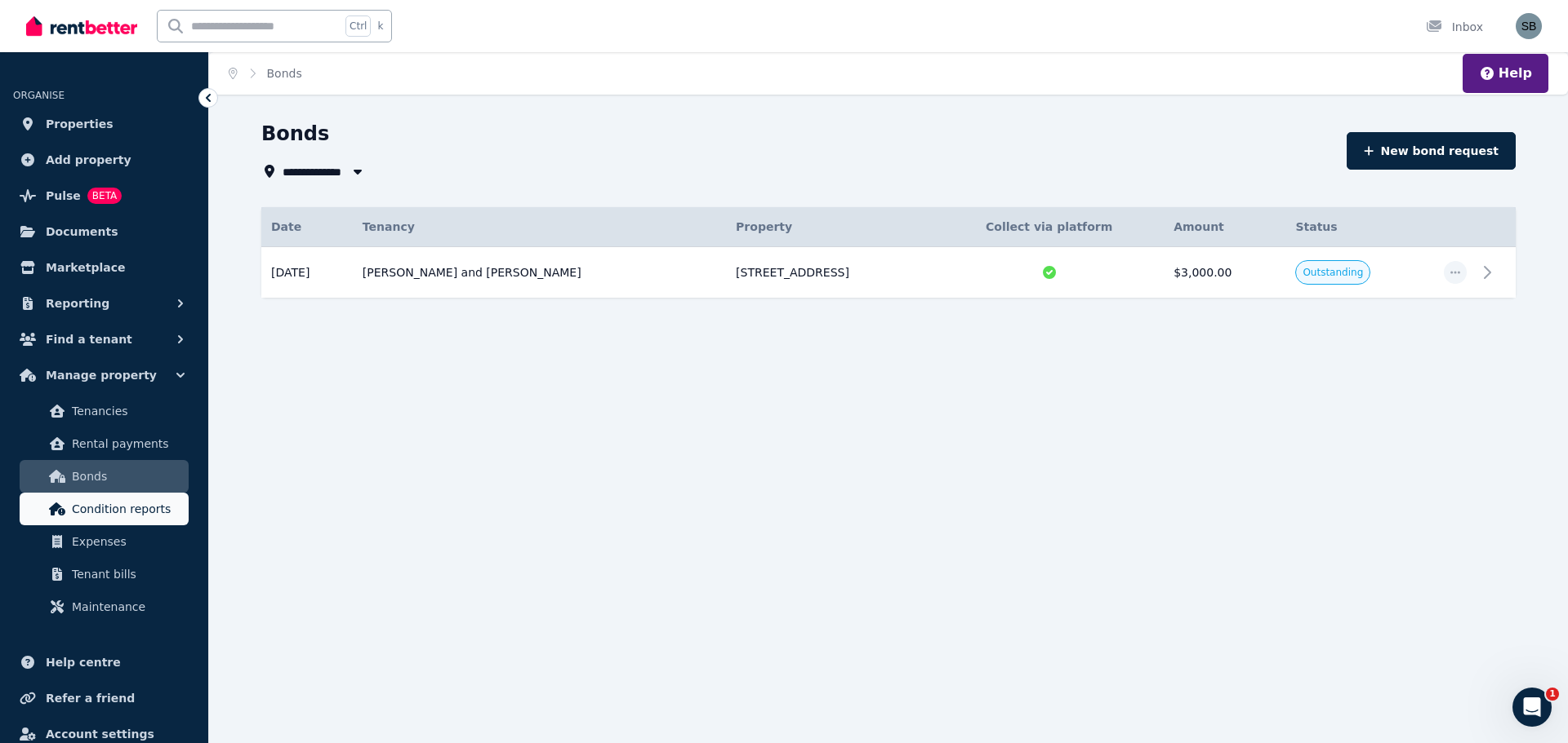
click at [124, 508] on span "Condition reports" at bounding box center [127, 509] width 111 height 19
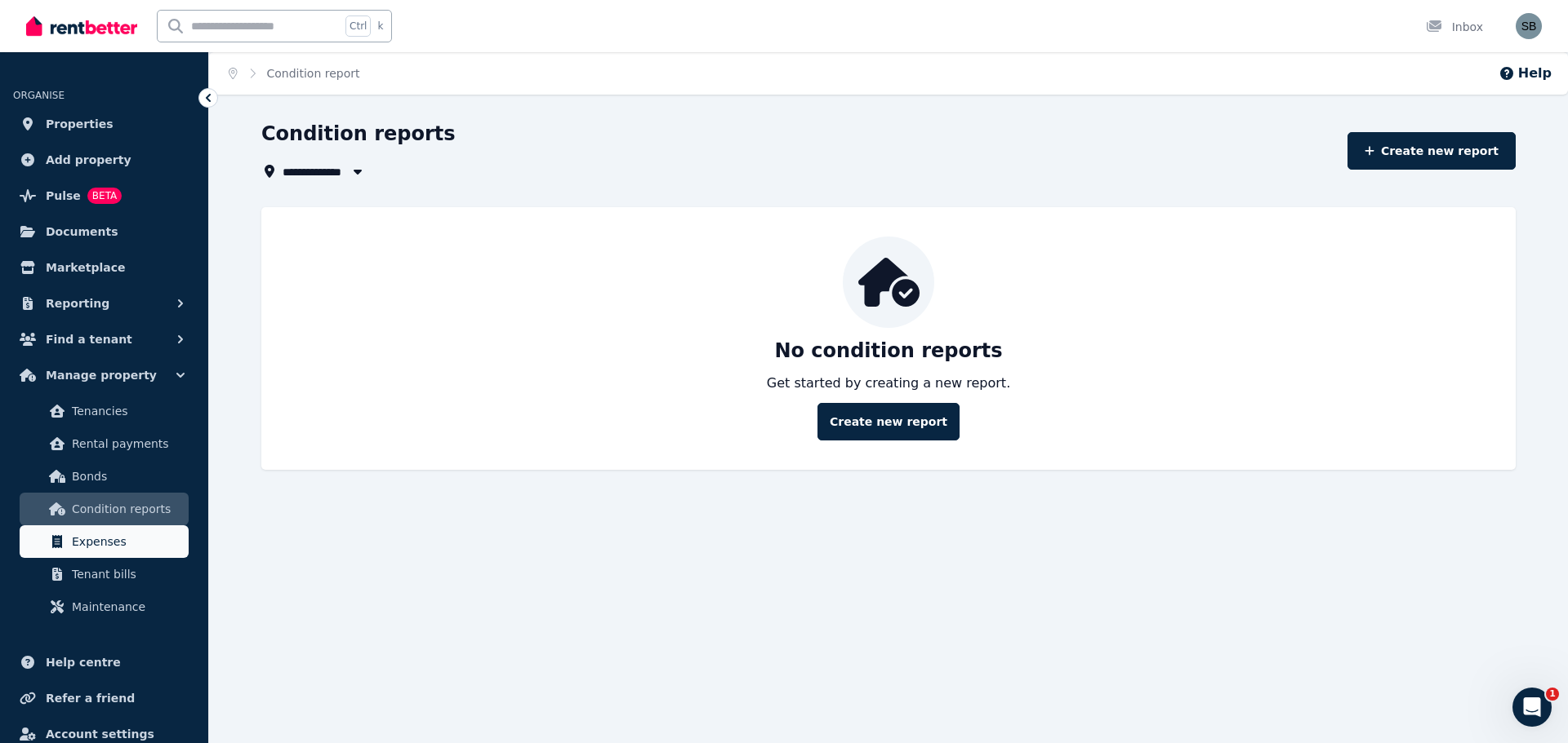
click at [125, 533] on span "Expenses" at bounding box center [127, 541] width 111 height 19
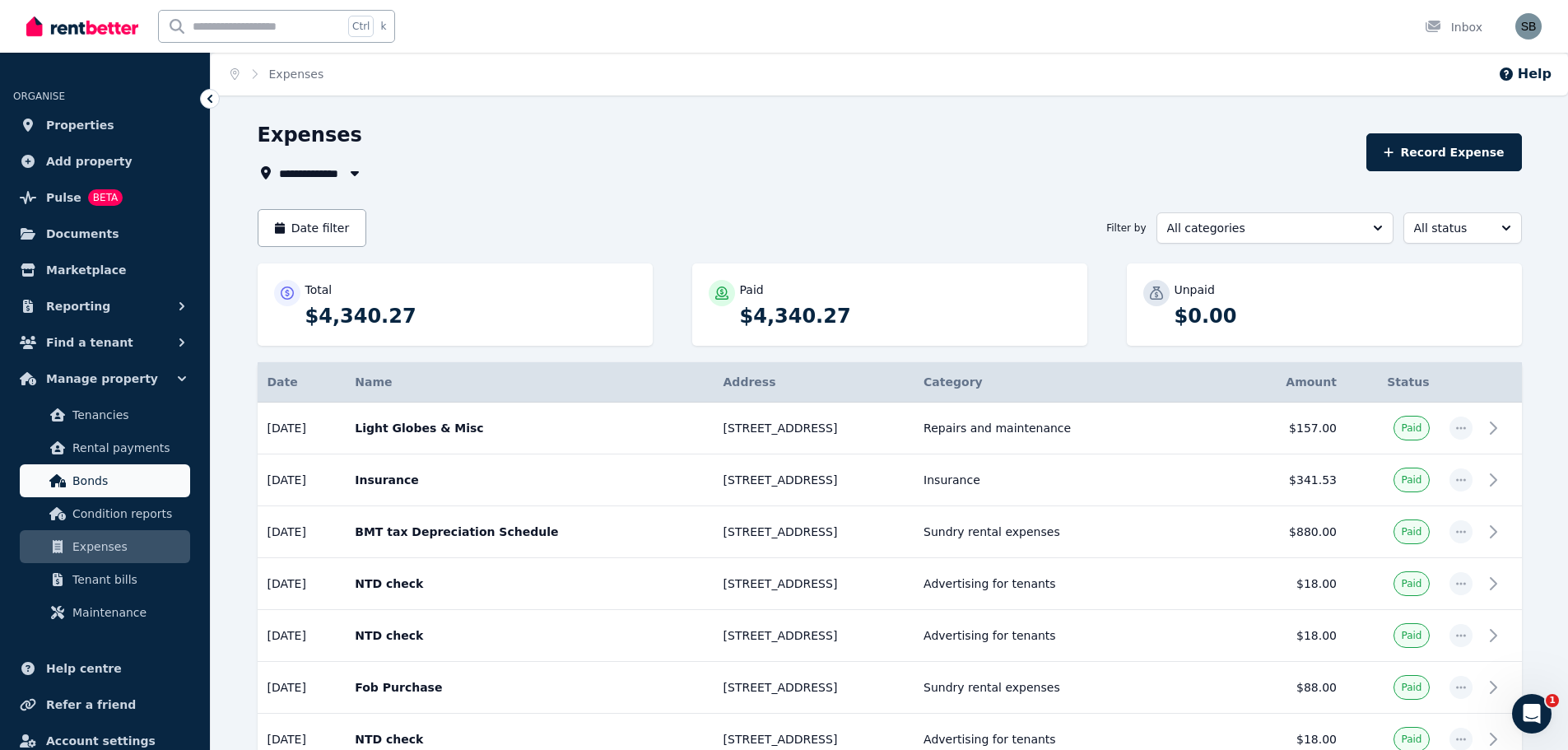
click at [126, 491] on link "Bonds" at bounding box center [105, 481] width 170 height 33
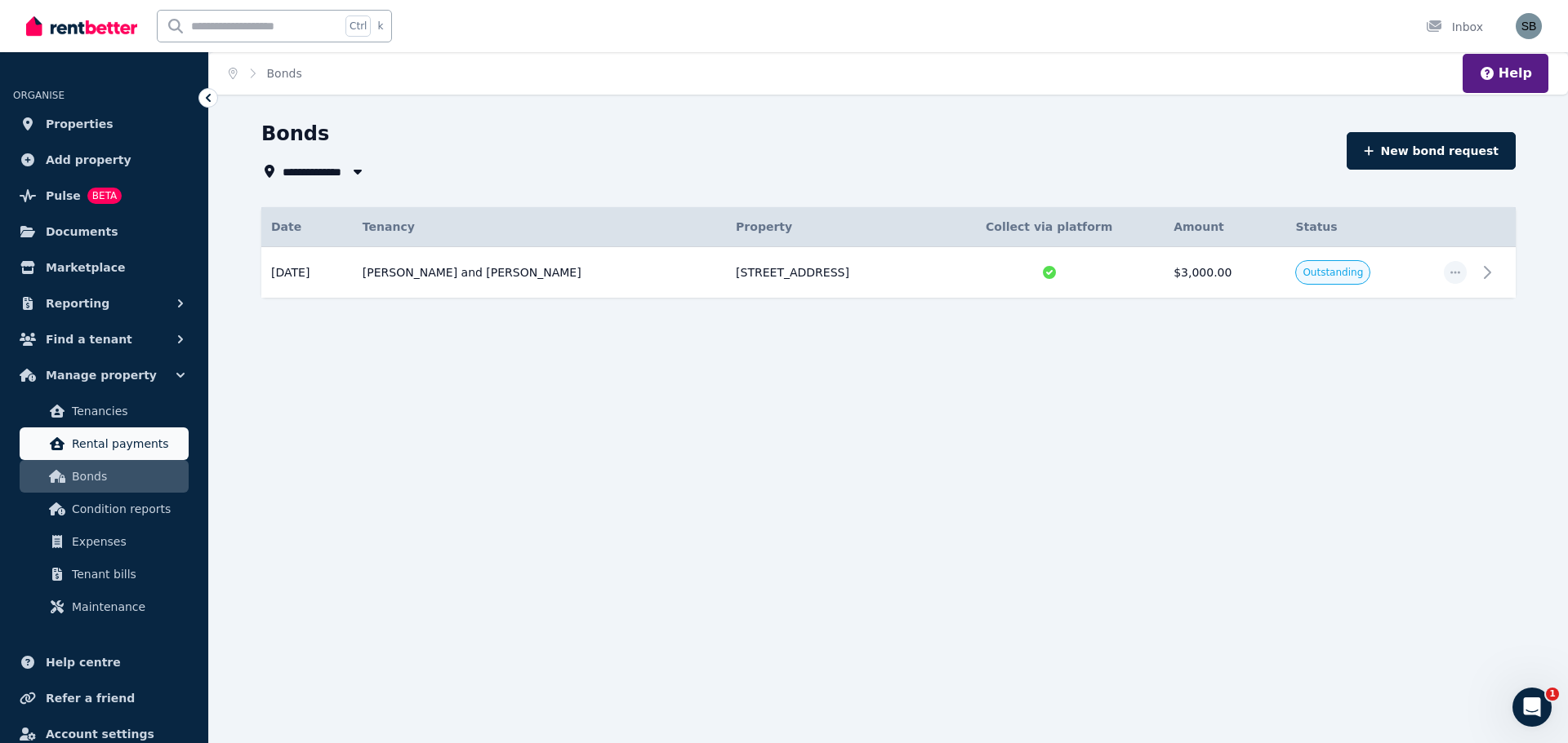
click at [133, 448] on span "Rental payments" at bounding box center [127, 444] width 111 height 19
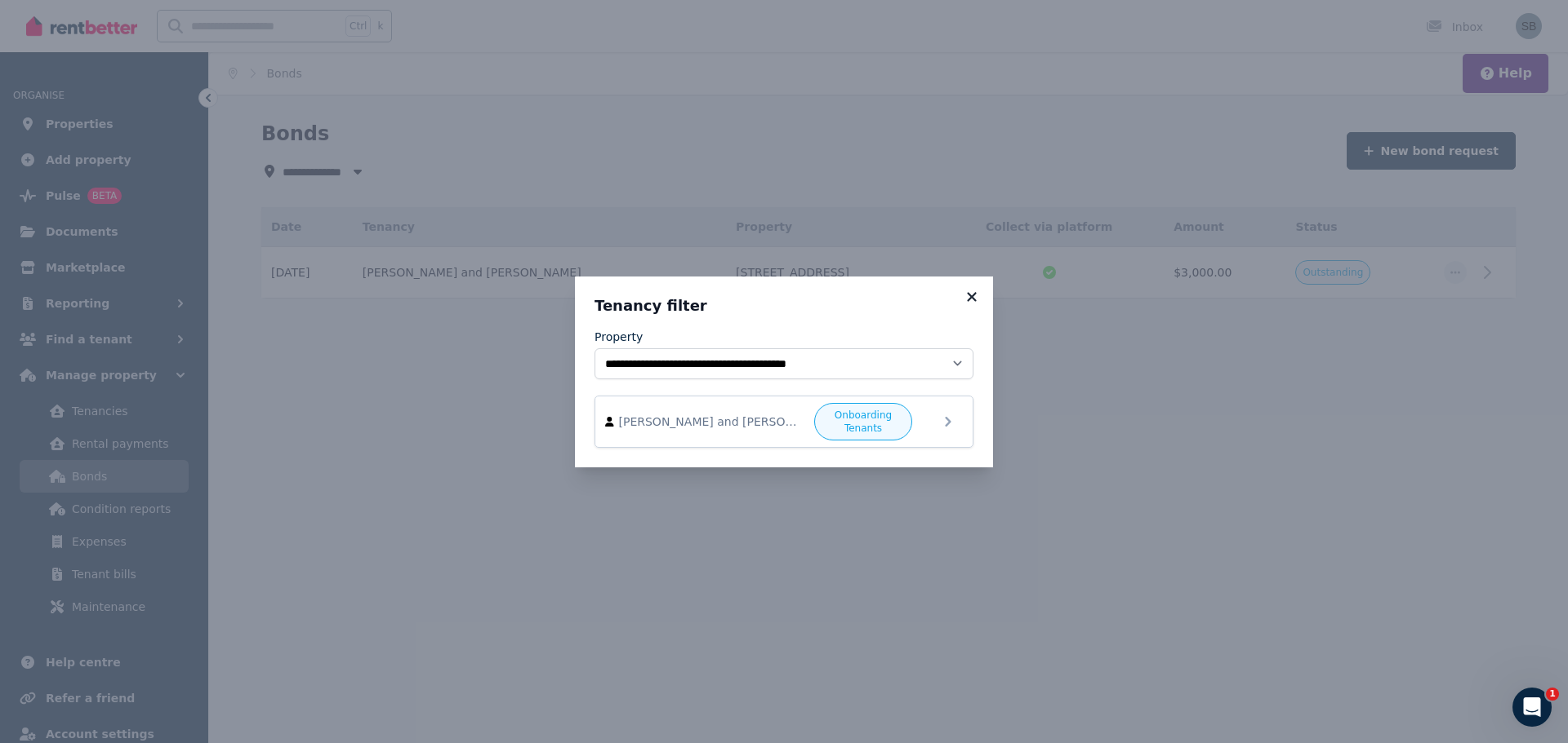
click at [974, 290] on icon at bounding box center [971, 296] width 16 height 14
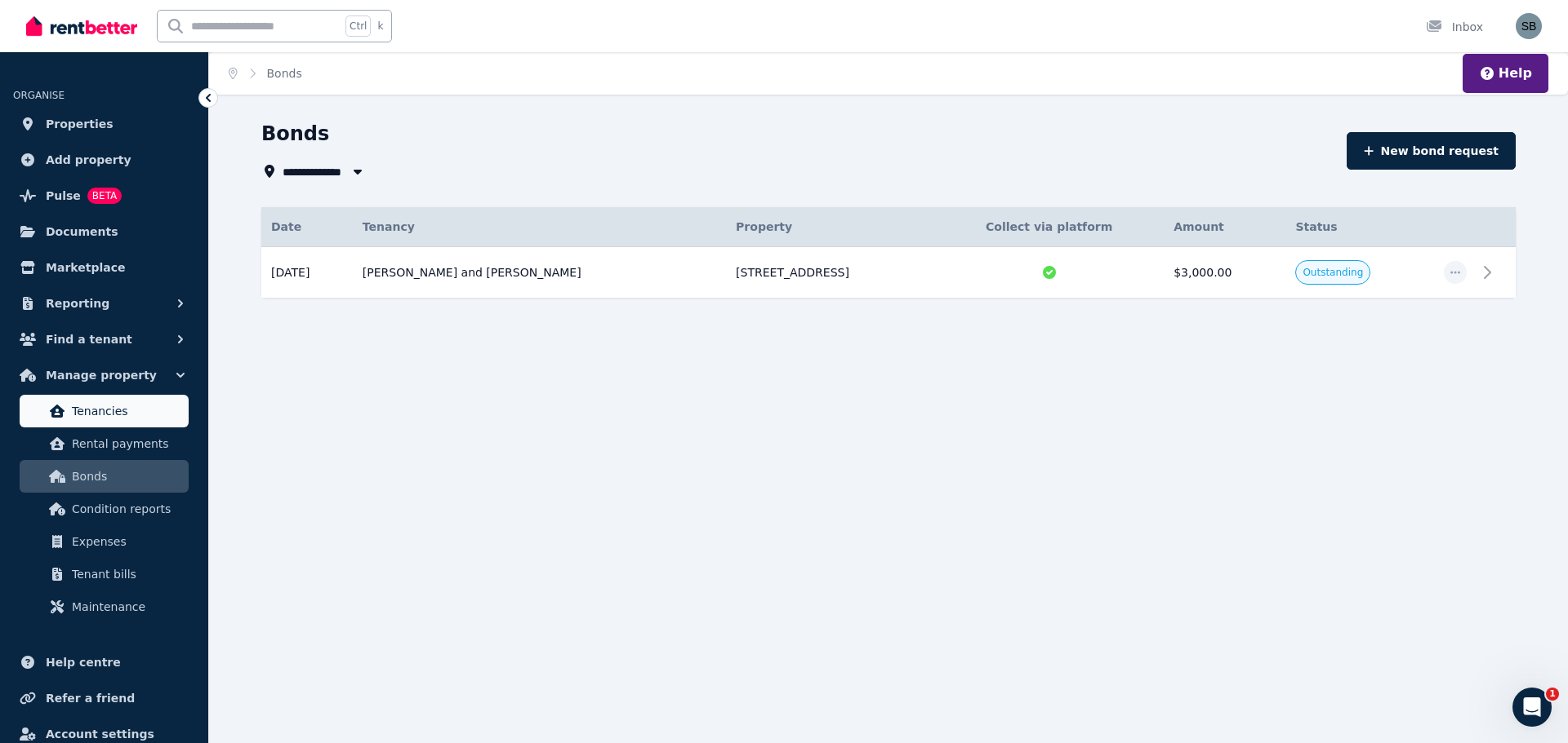
click at [109, 417] on span "Tenancies" at bounding box center [127, 411] width 111 height 19
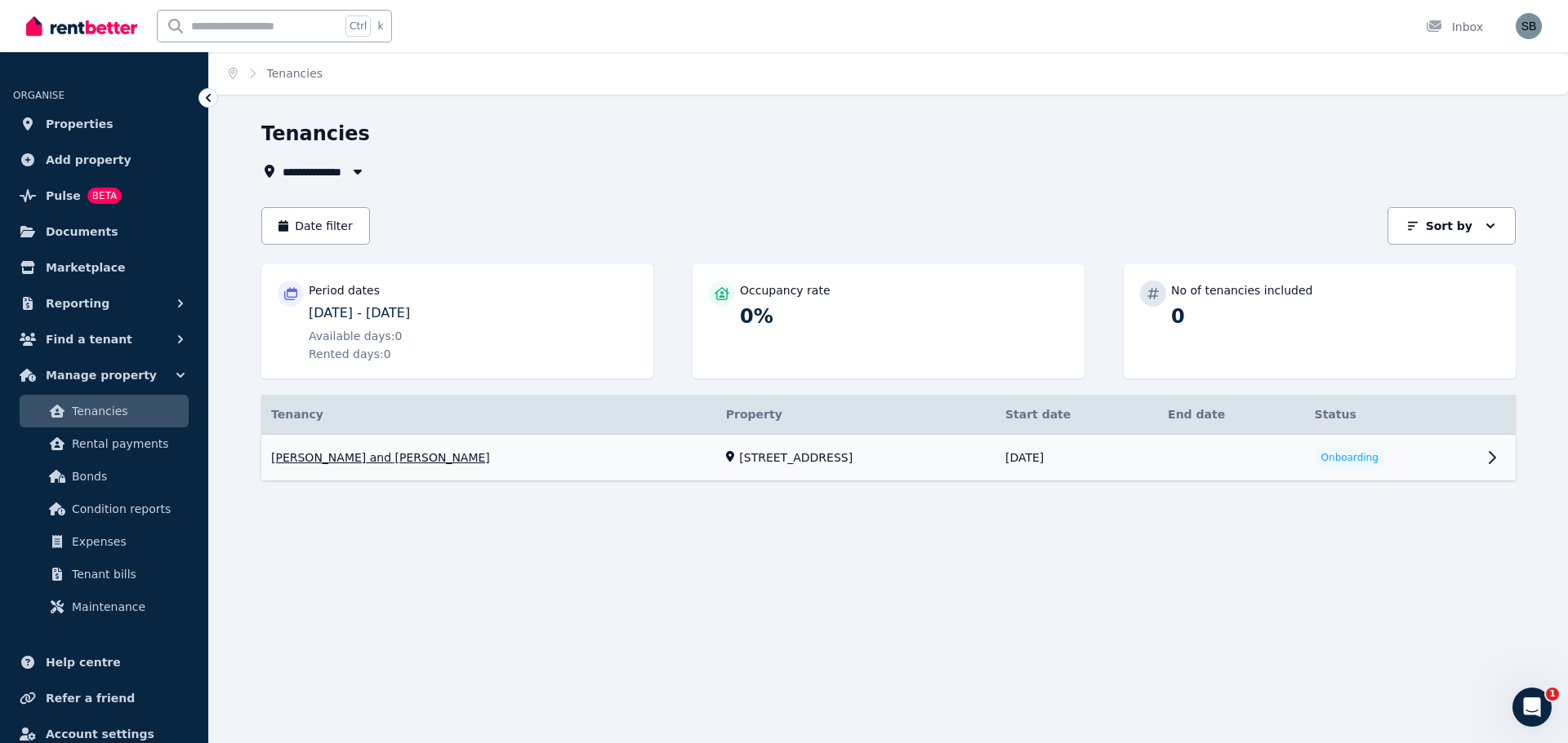
click at [1311, 454] on link "View property details" at bounding box center [889, 458] width 1254 height 46
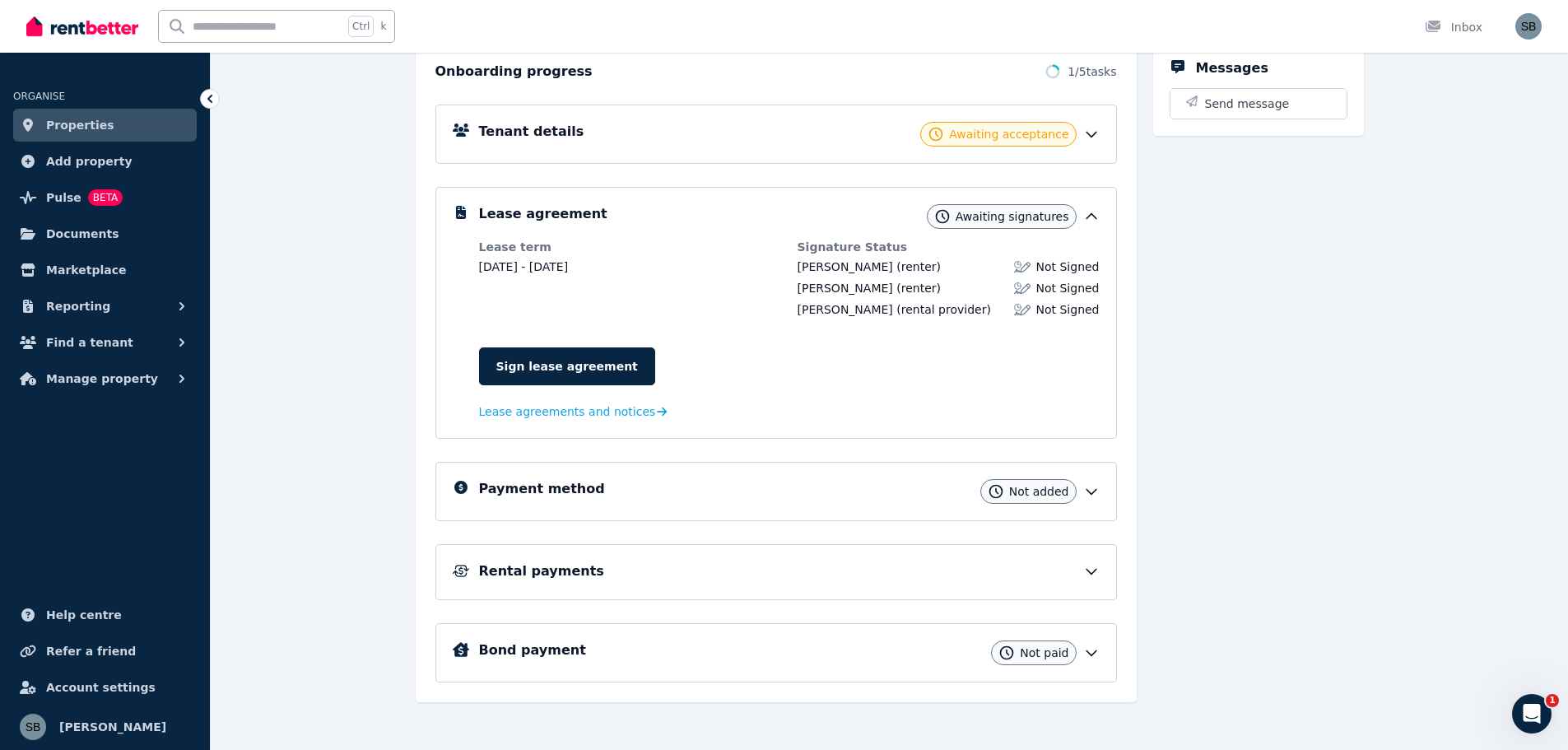
scroll to position [202, 0]
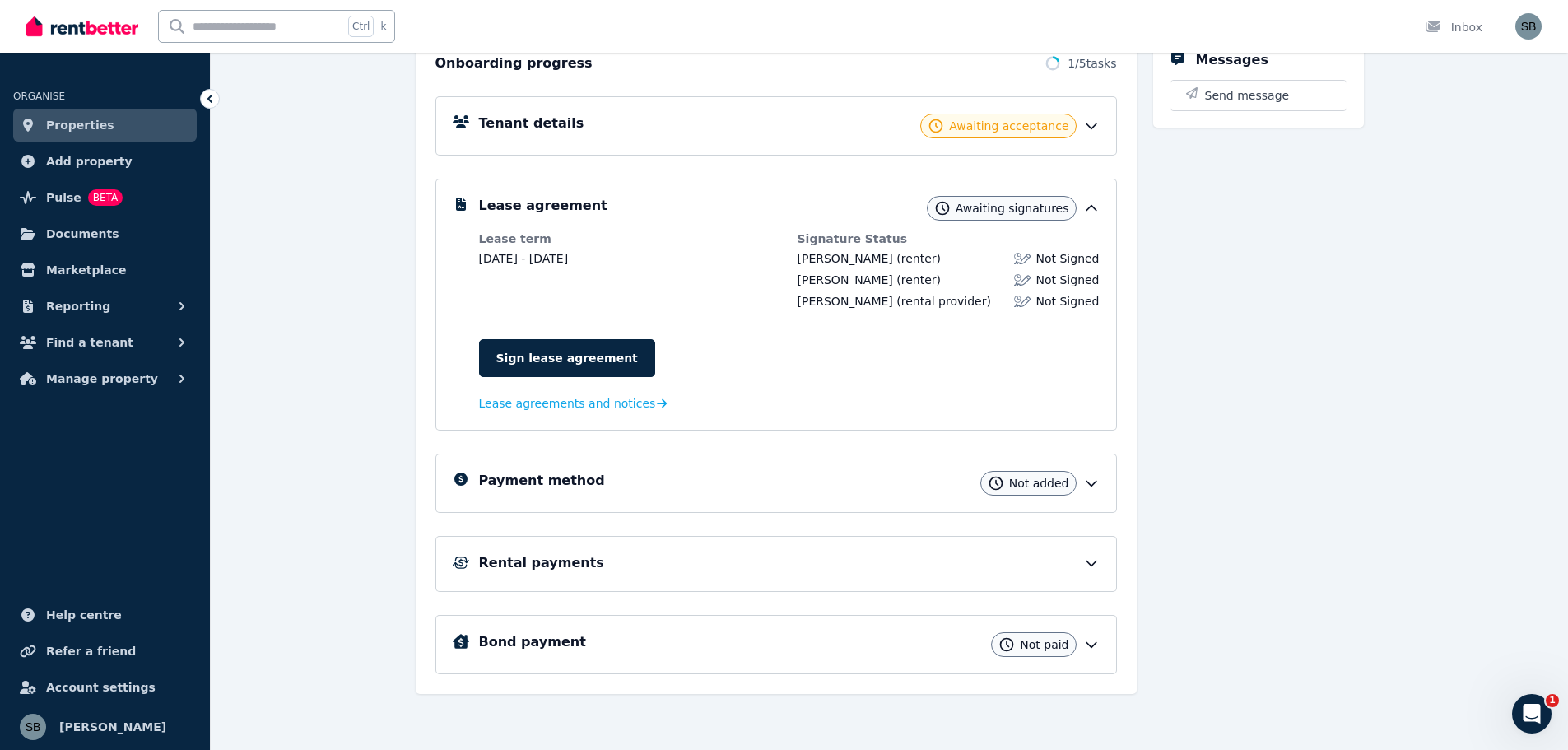
click at [1099, 561] on icon at bounding box center [1091, 563] width 16 height 16
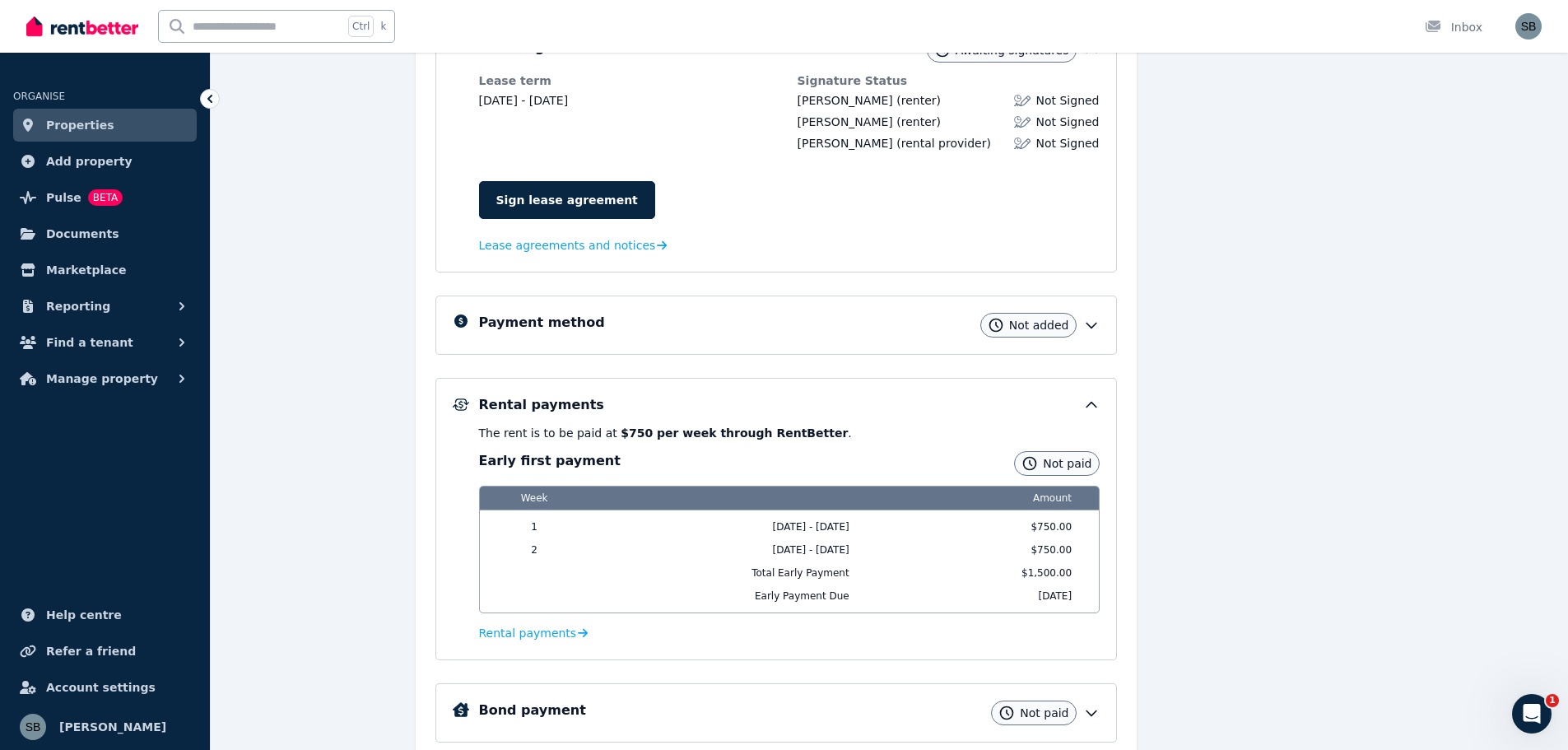
scroll to position [367, 0]
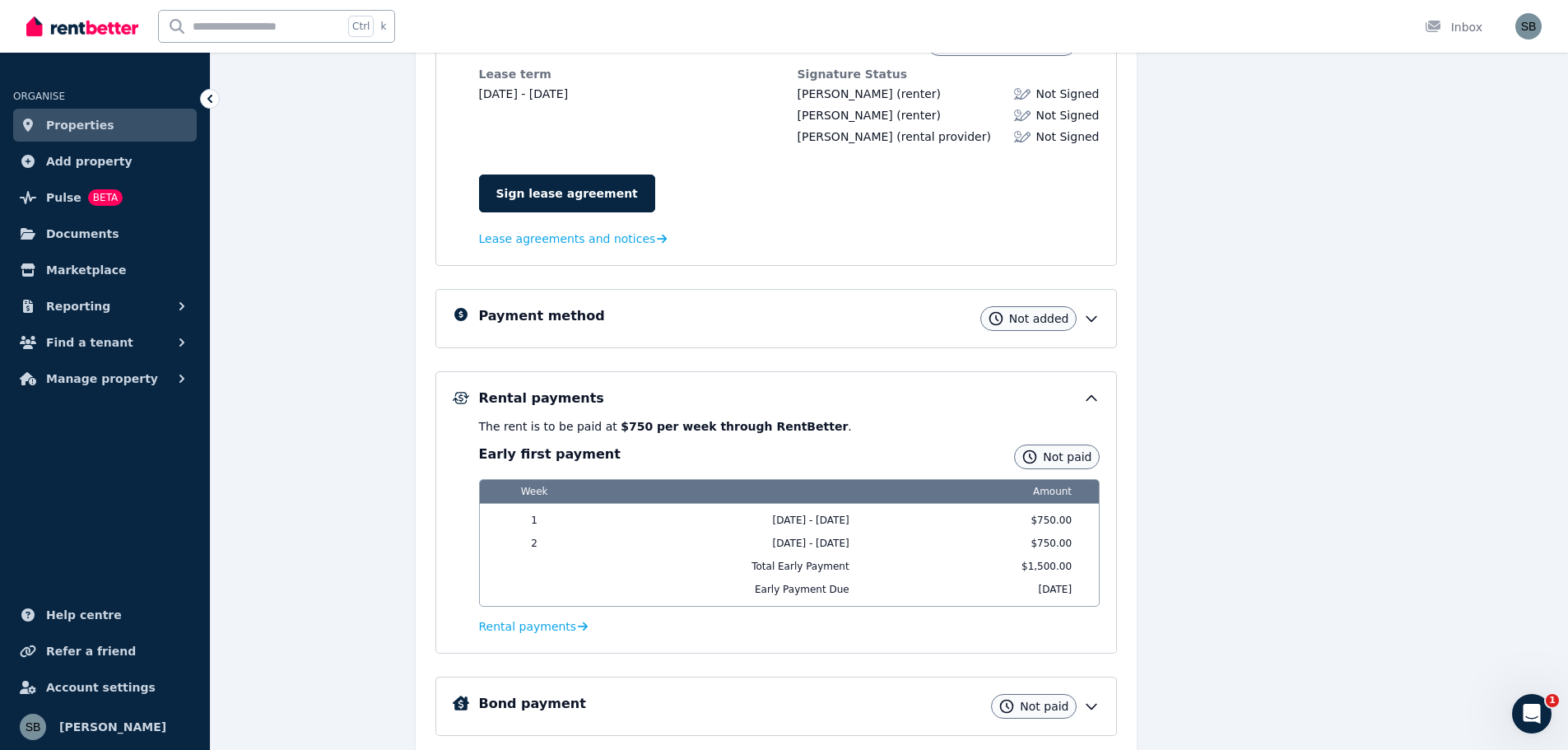
click at [1096, 312] on icon at bounding box center [1091, 318] width 16 height 16
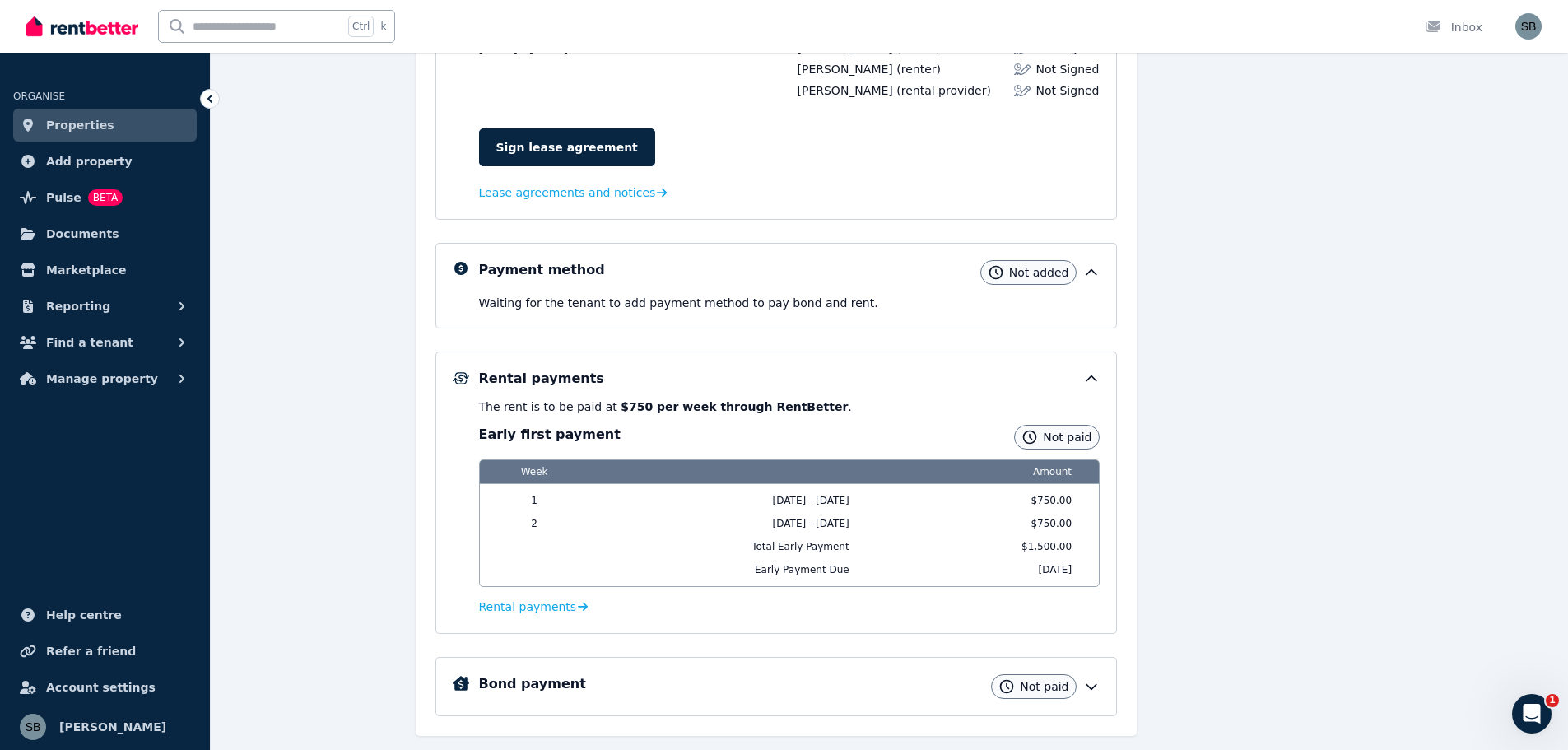
scroll to position [455, 0]
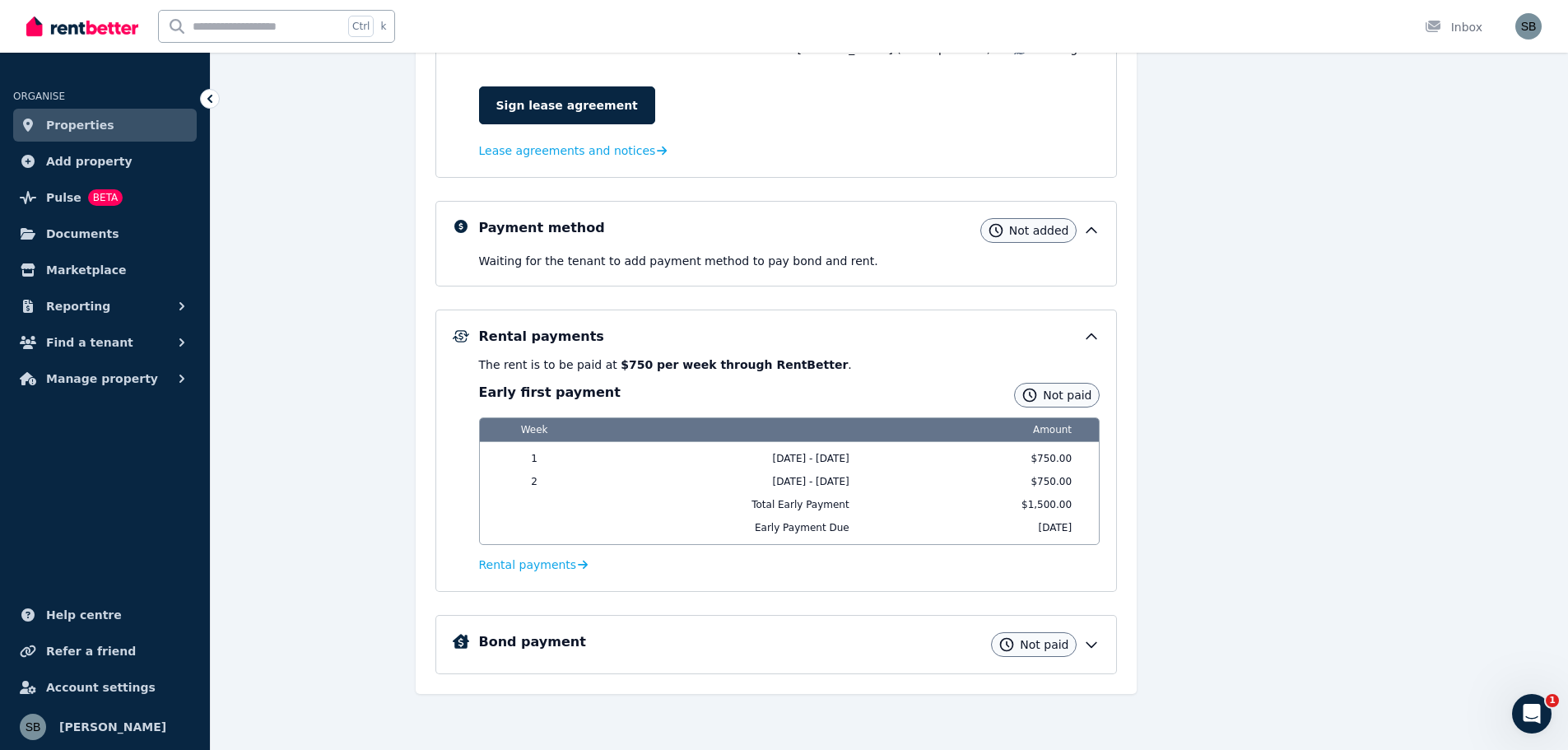
click at [1087, 629] on div "Bond payment Not paid" at bounding box center [776, 645] width 681 height 60
click at [1088, 642] on icon at bounding box center [1091, 644] width 16 height 16
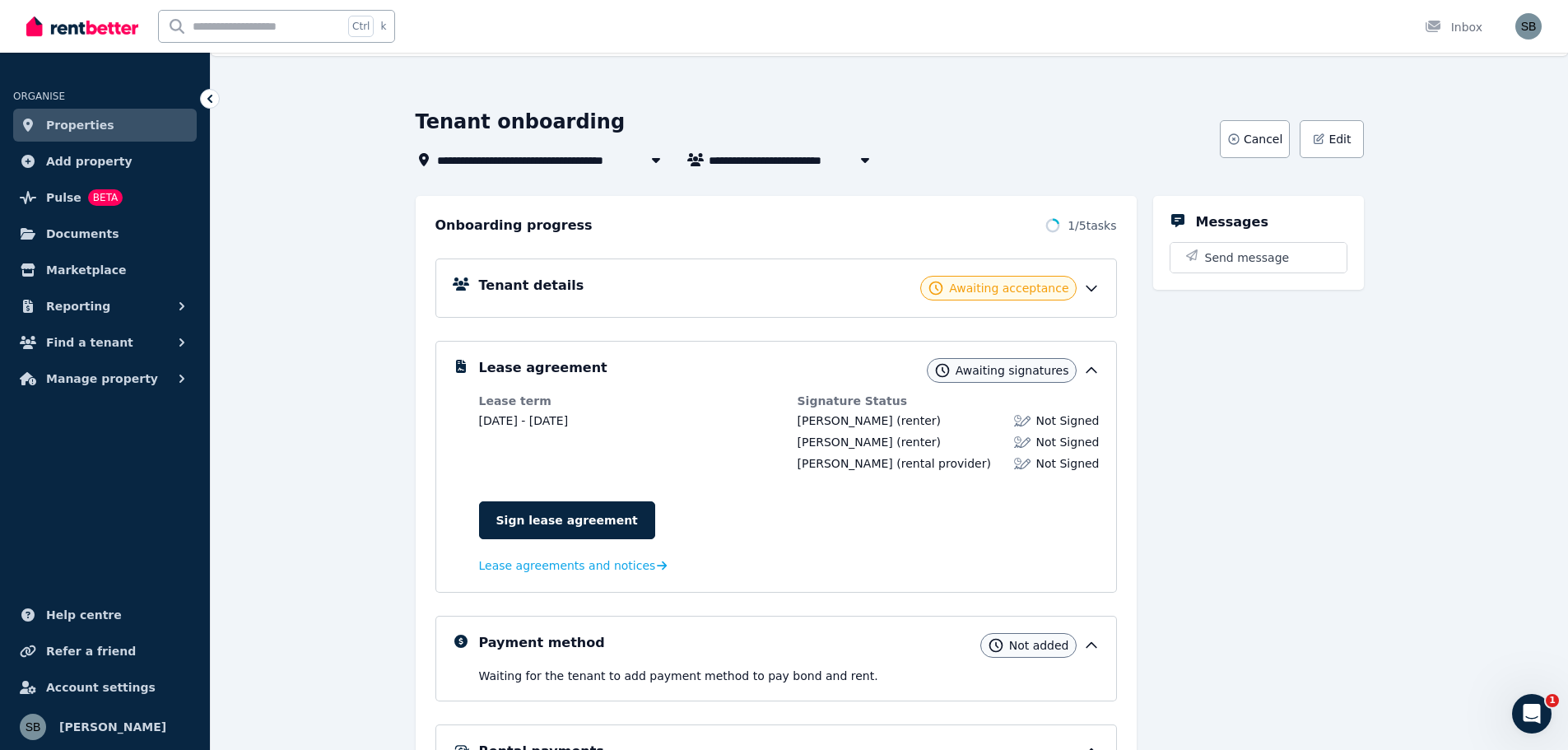
scroll to position [2, 0]
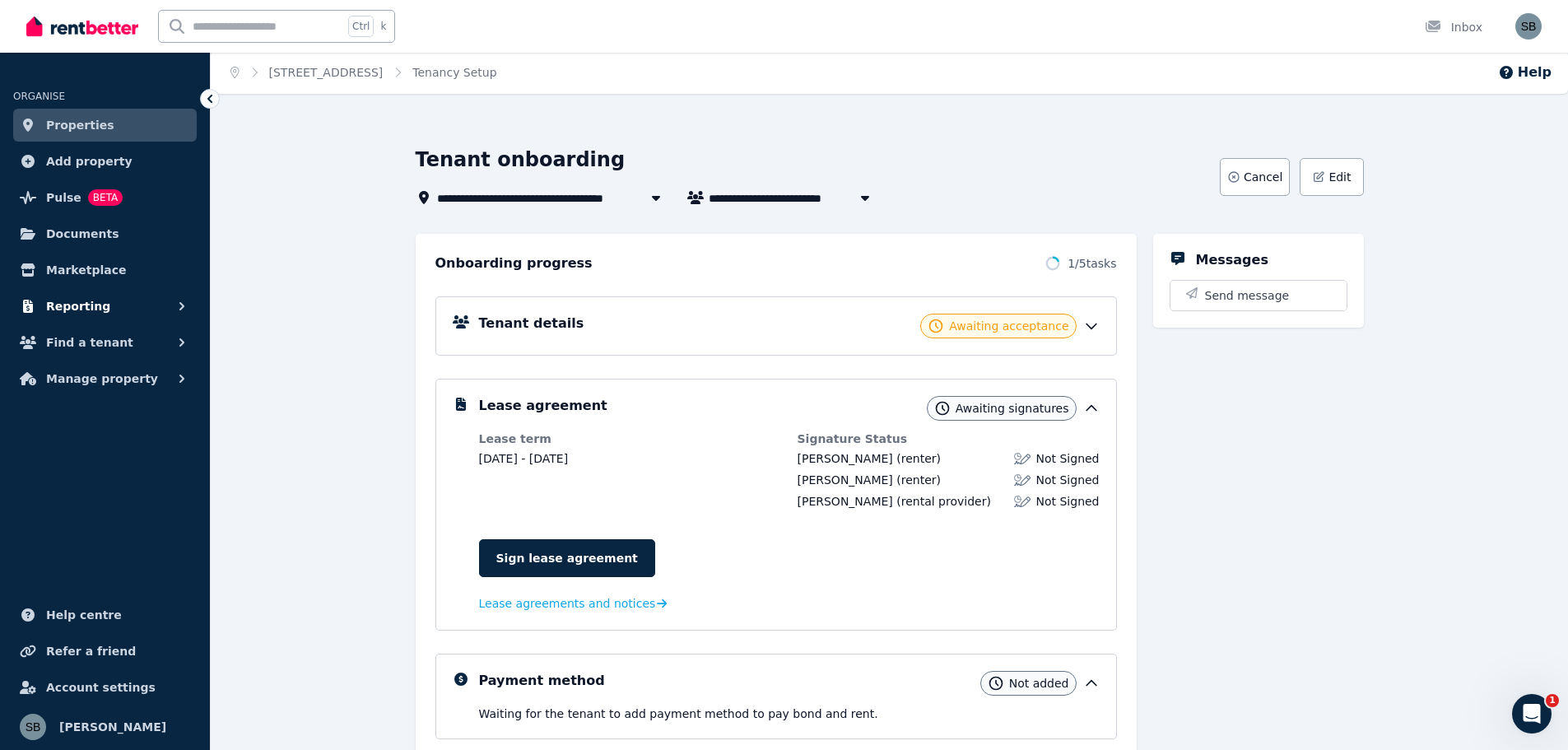
click at [117, 317] on button "Reporting" at bounding box center [105, 306] width 184 height 33
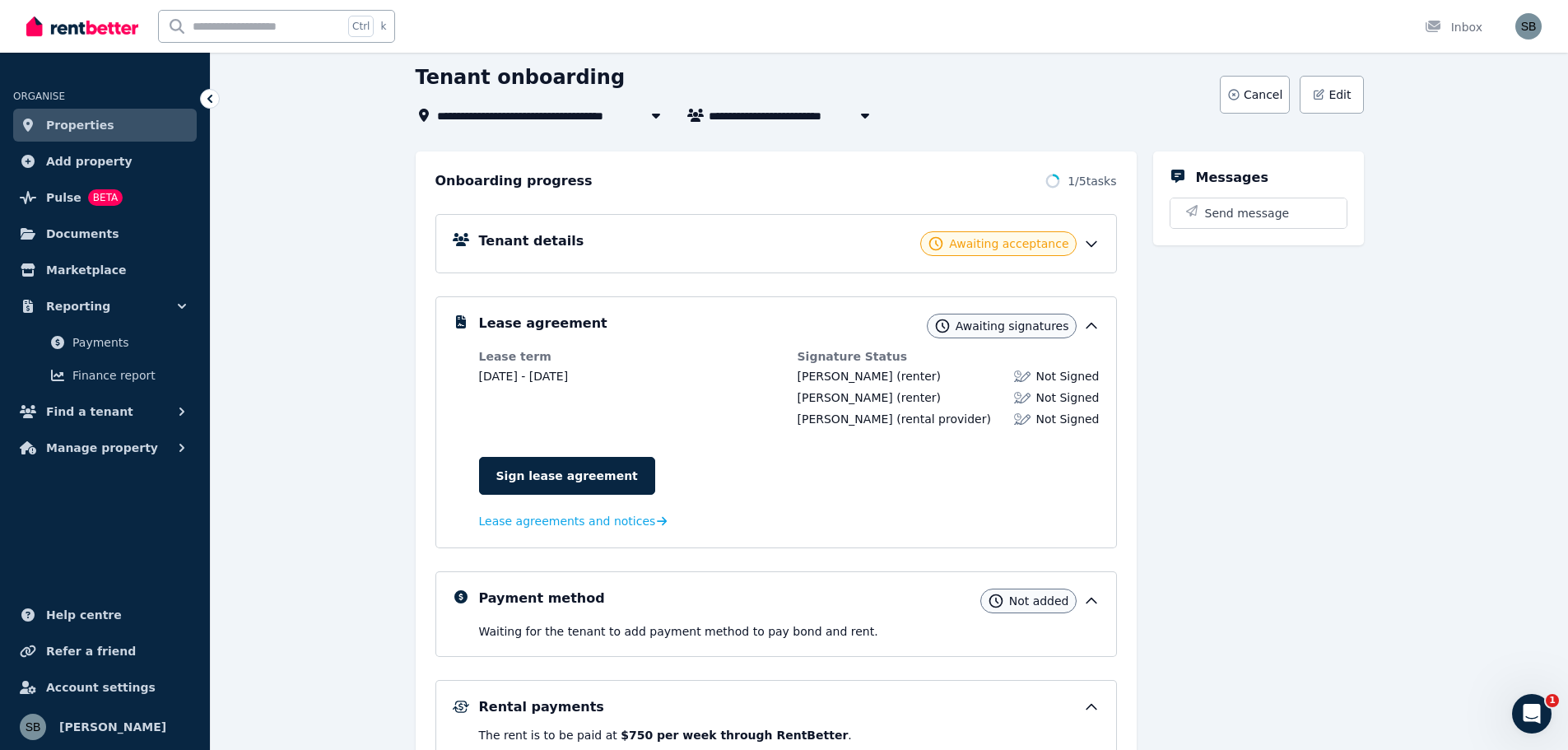
scroll to position [166, 0]
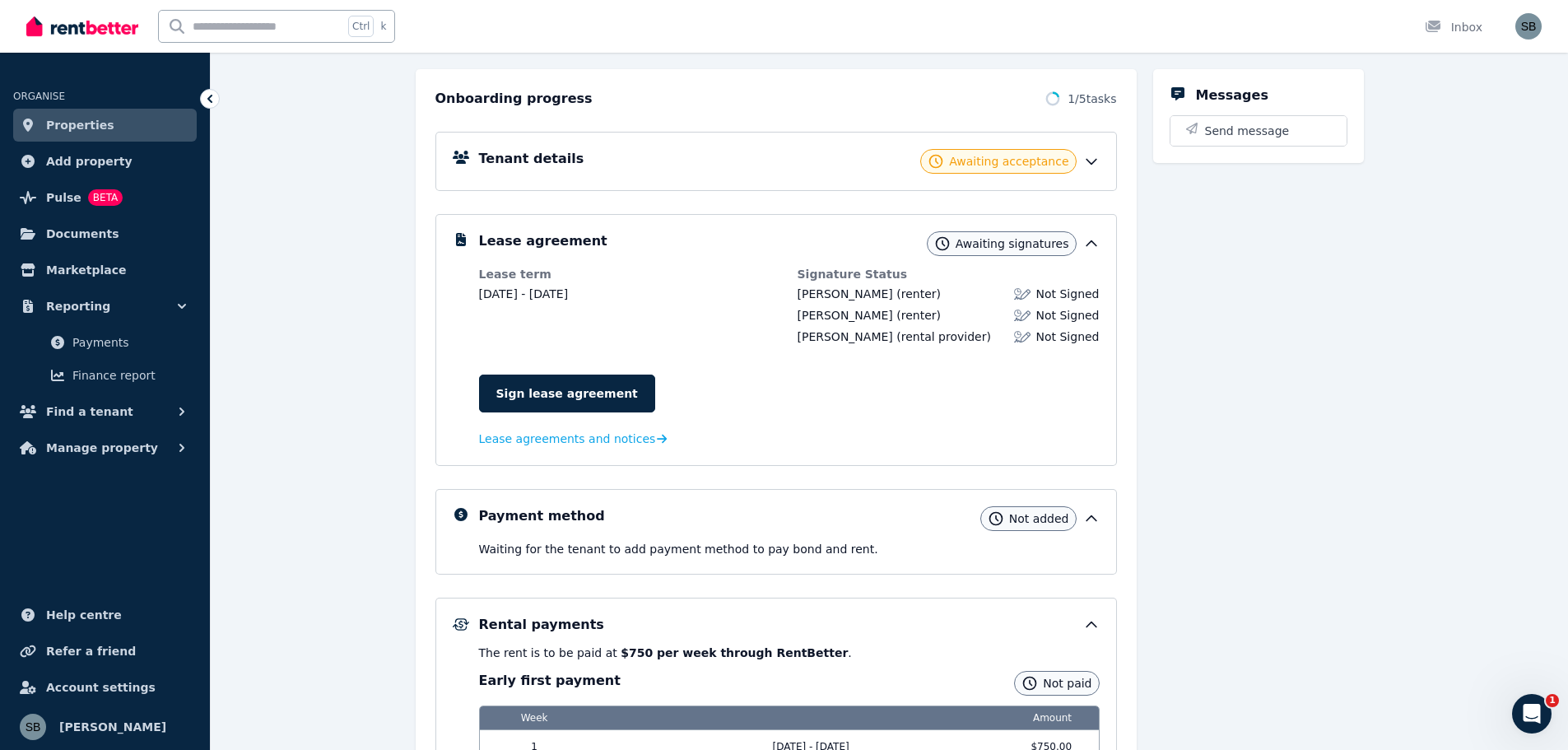
click at [1089, 164] on icon at bounding box center [1091, 161] width 16 height 16
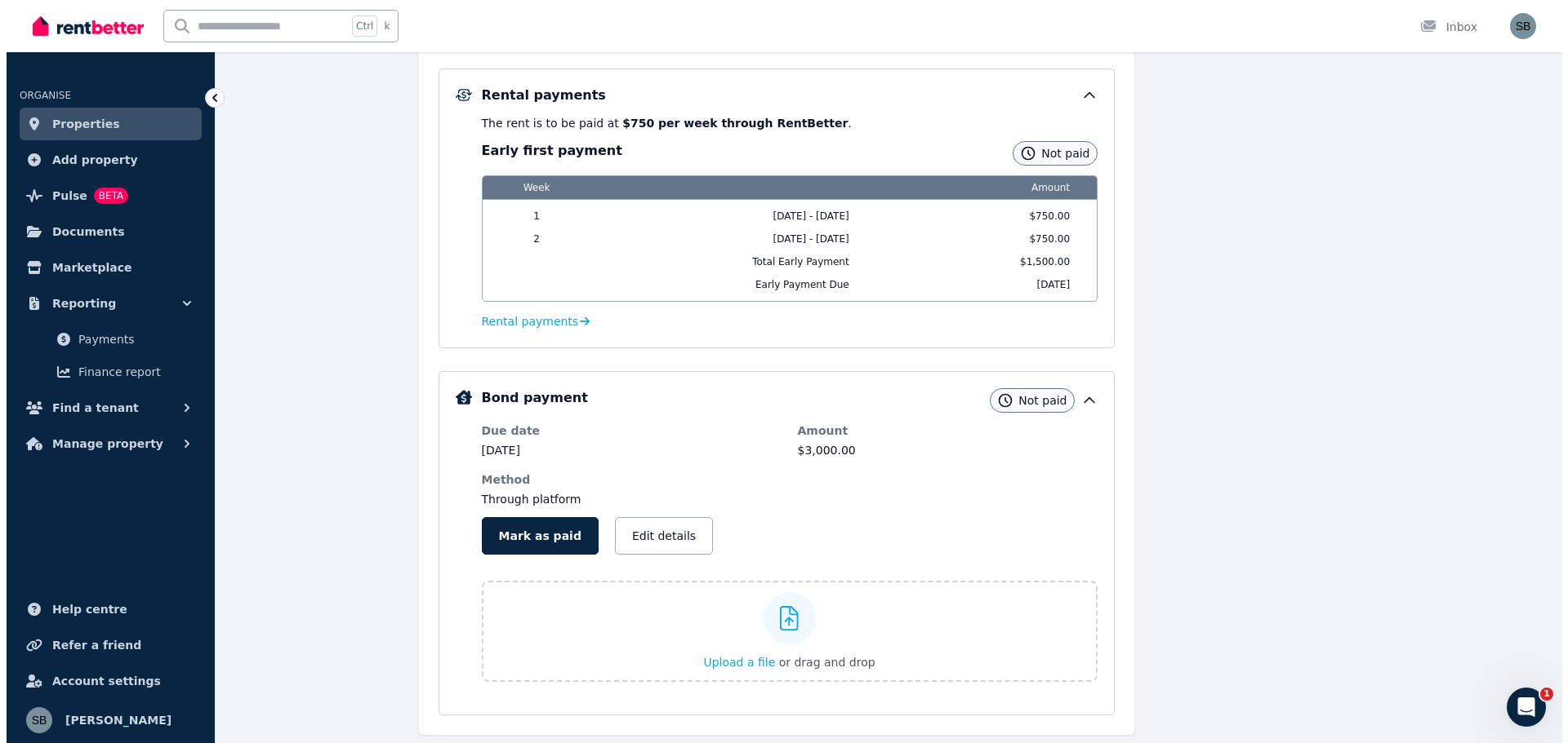
scroll to position [865, 0]
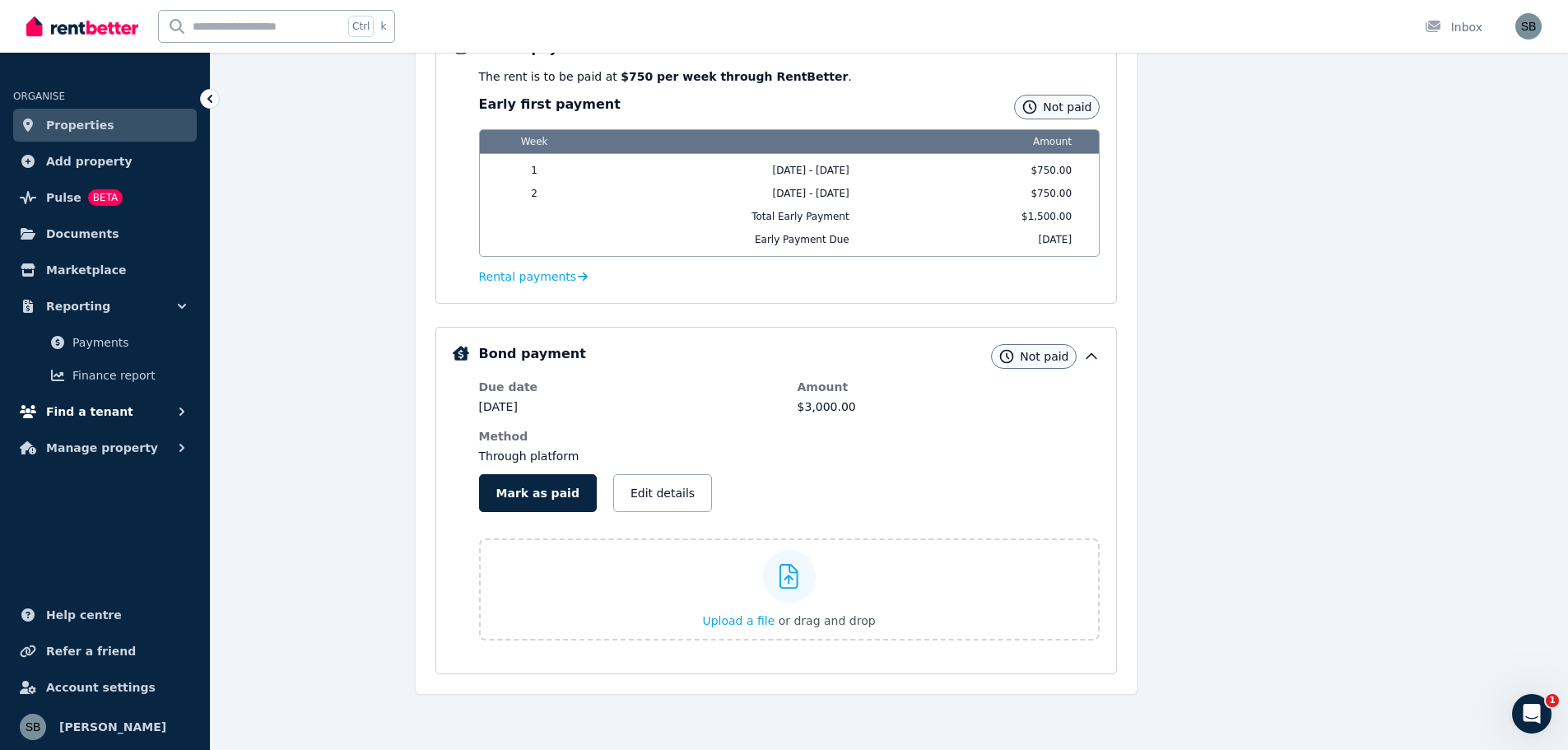
click at [128, 423] on button "Find a tenant" at bounding box center [105, 411] width 184 height 33
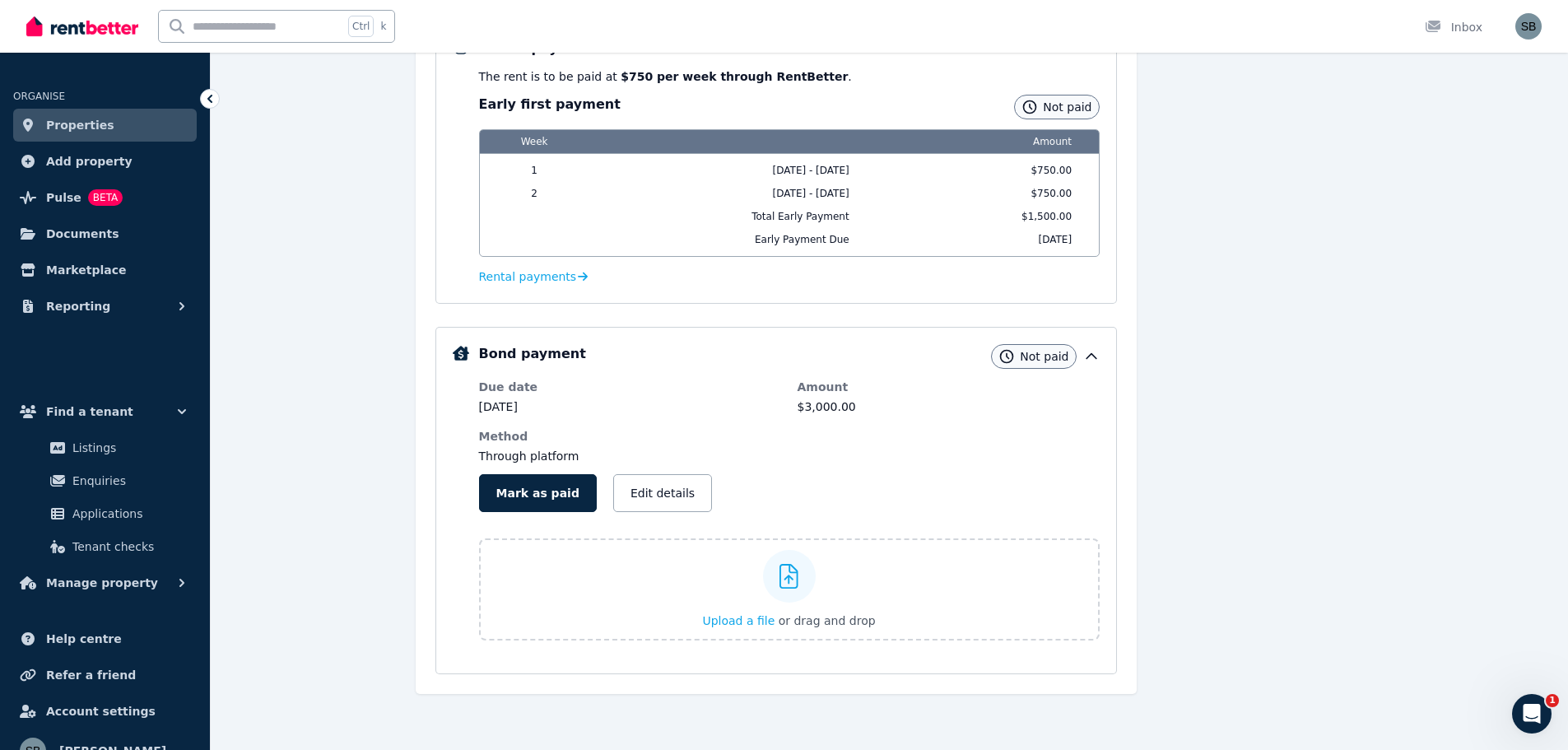
click at [113, 576] on ul "ORGANISE Properties Add property Pulse BETA Documents Marketplace Reporting Pay…" at bounding box center [105, 421] width 210 height 705
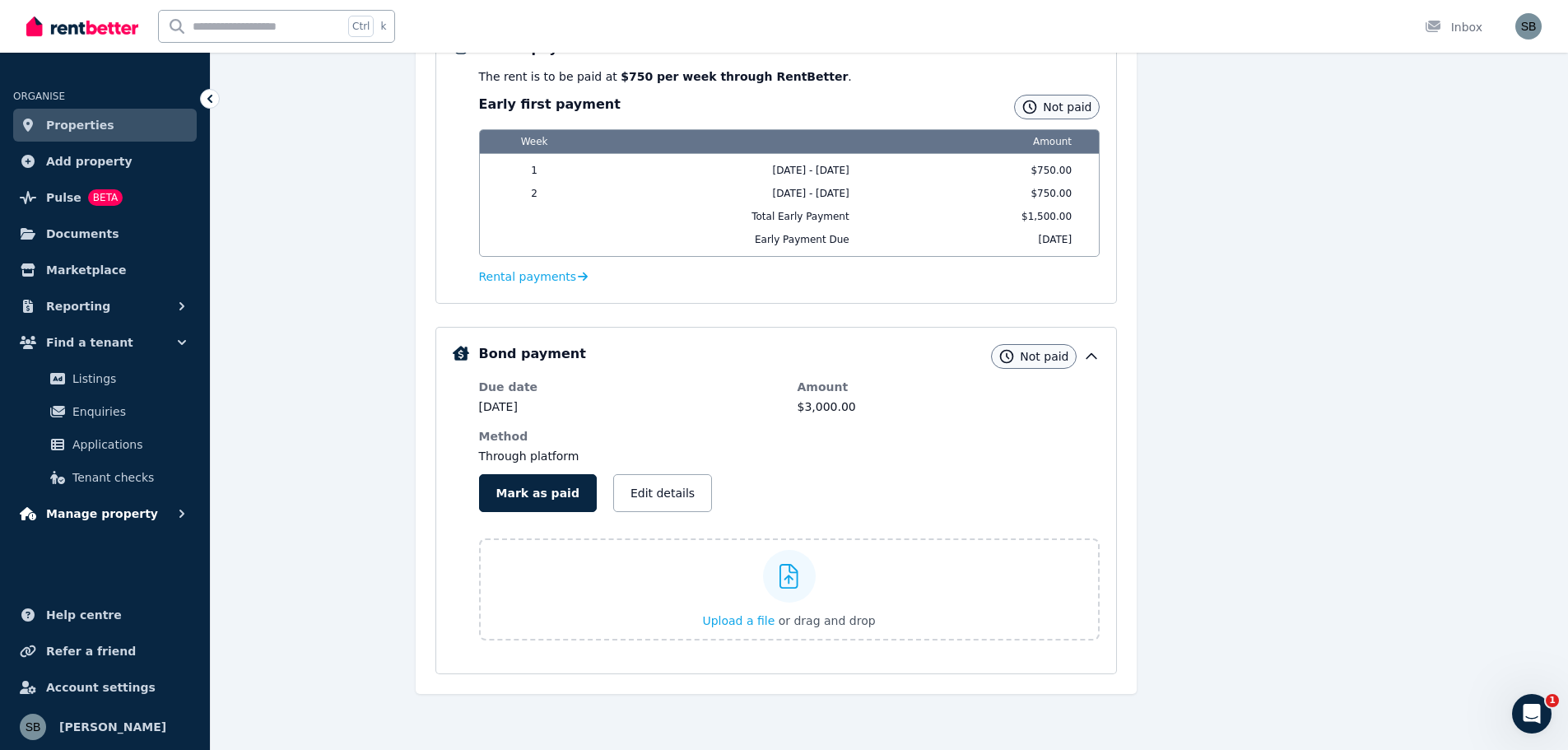
click at [130, 519] on span "Manage property" at bounding box center [102, 513] width 112 height 20
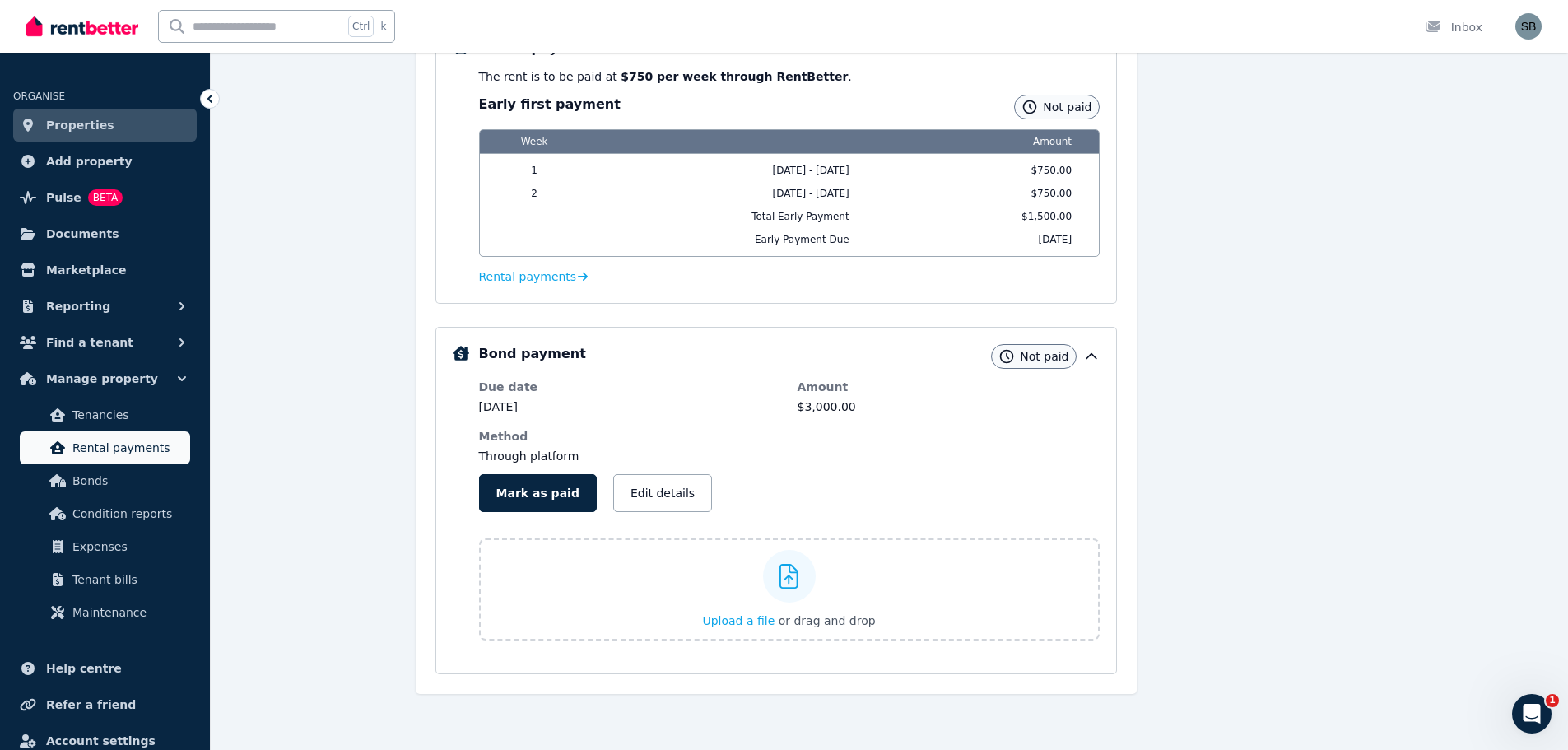
click at [135, 444] on span "Rental payments" at bounding box center [128, 448] width 111 height 20
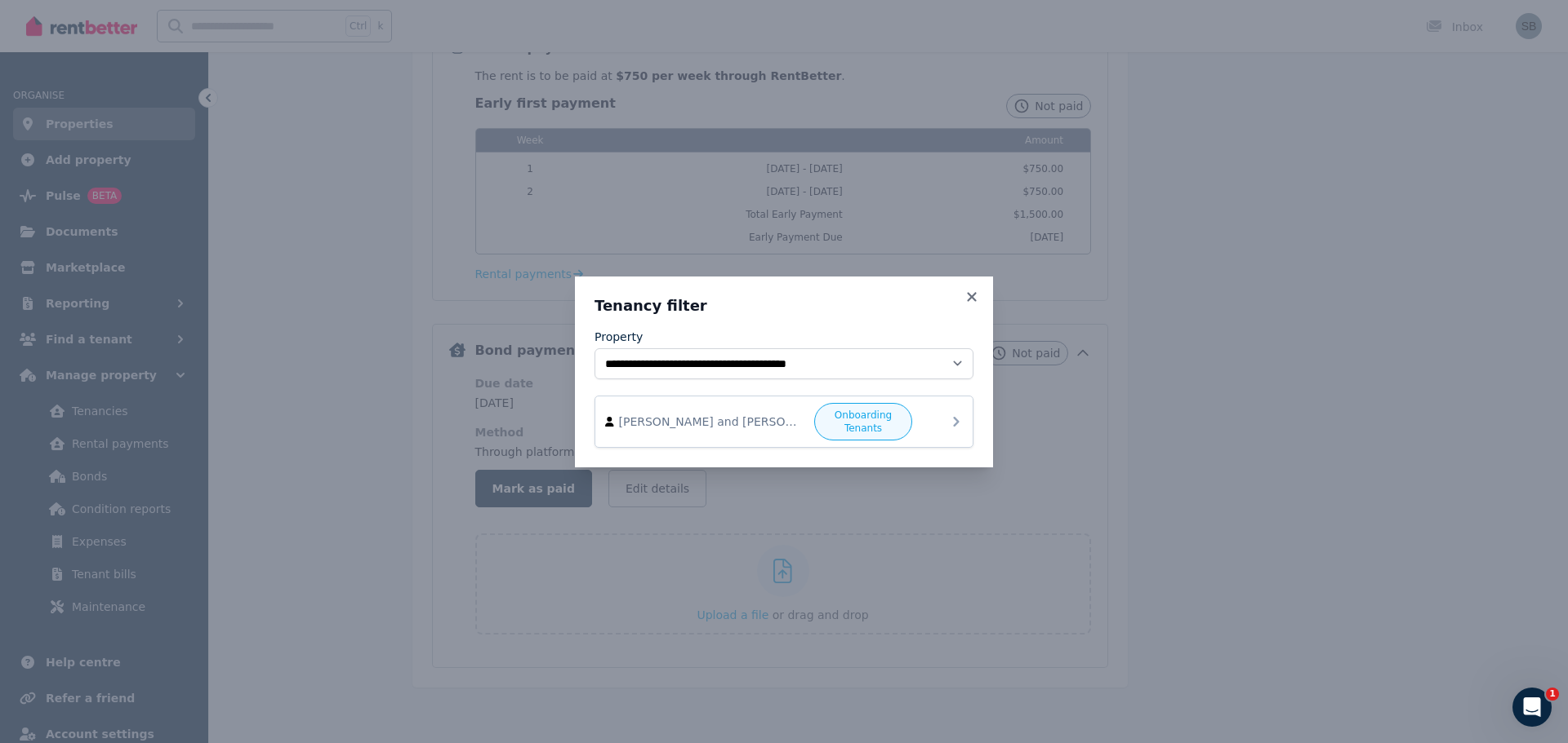
click at [718, 429] on span "[PERSON_NAME] and [PERSON_NAME]" at bounding box center [711, 422] width 187 height 16
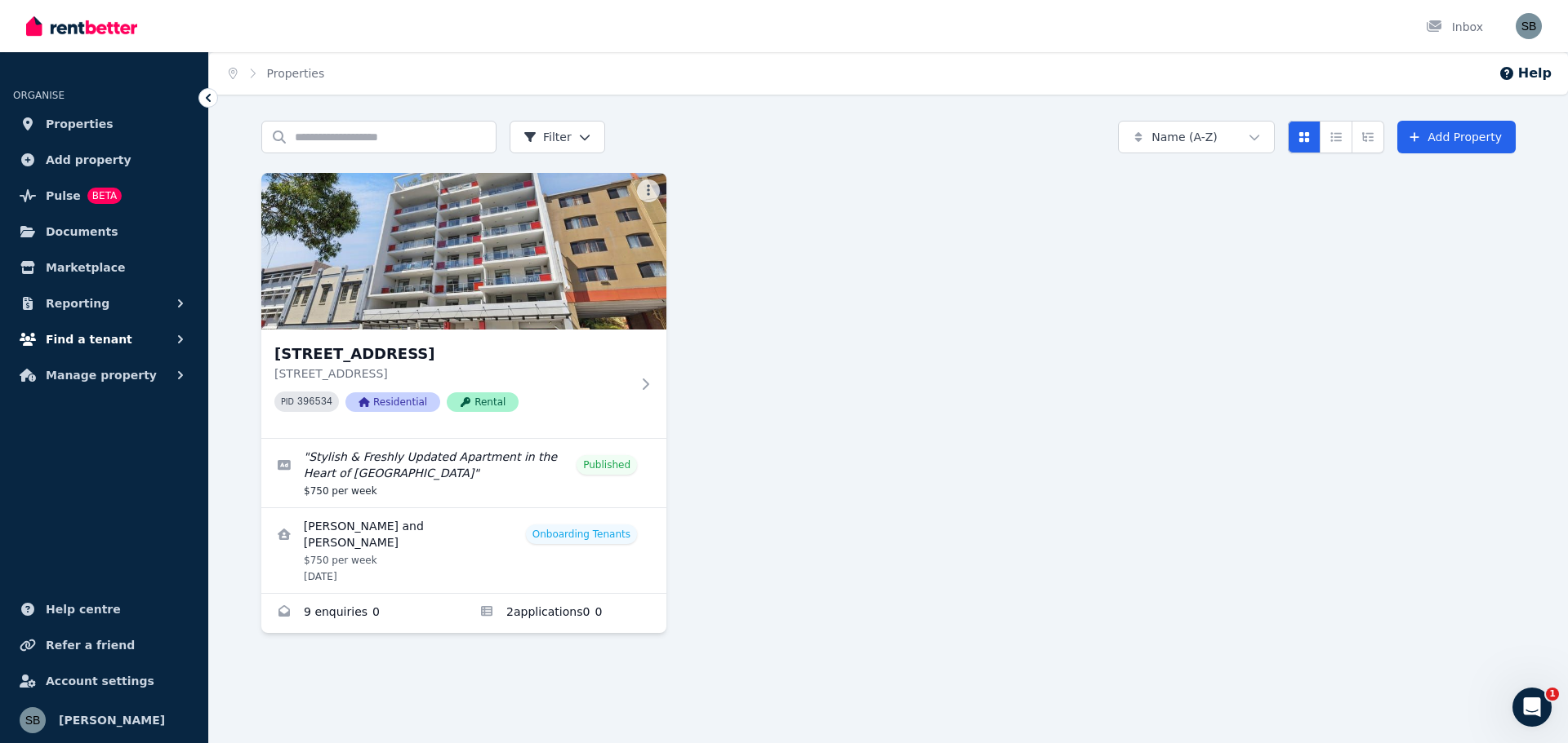
click at [105, 347] on span "Find a tenant" at bounding box center [89, 339] width 87 height 19
click at [89, 505] on span "Manage property" at bounding box center [101, 509] width 111 height 19
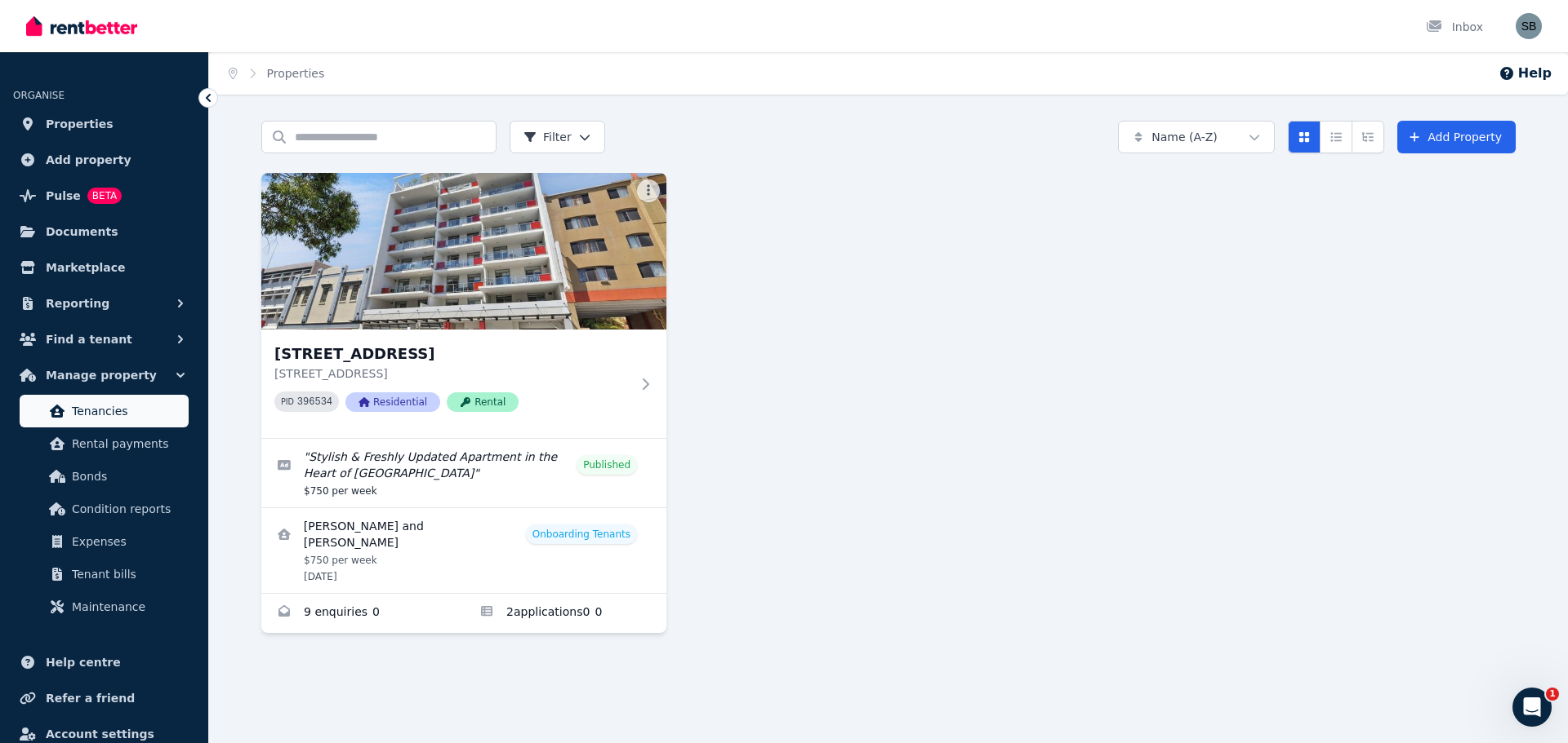
click at [103, 420] on span "Tenancies" at bounding box center [127, 411] width 111 height 19
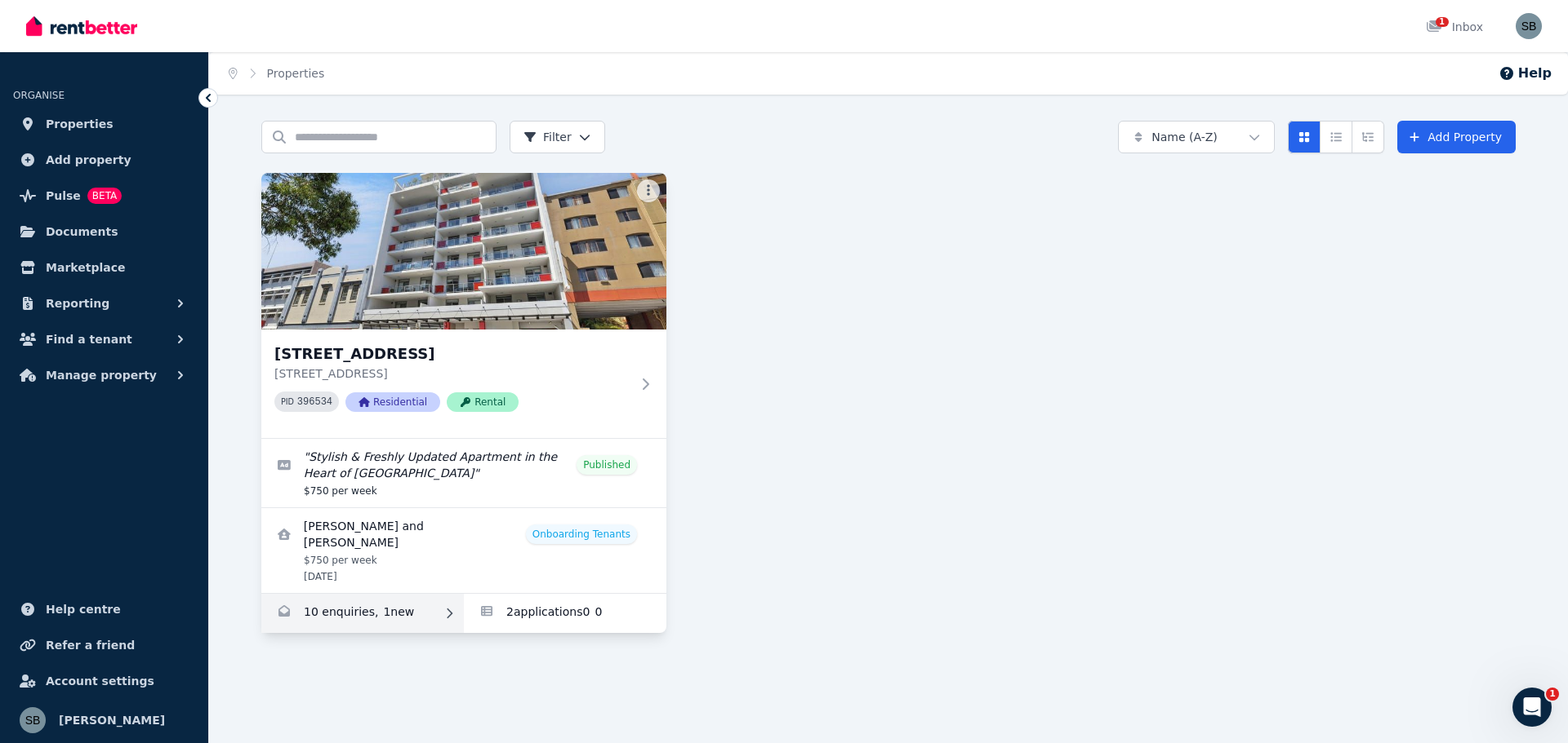
click at [370, 594] on link "Enquiries for 16/863-867 Wellington Street, West Perth" at bounding box center [363, 613] width 203 height 39
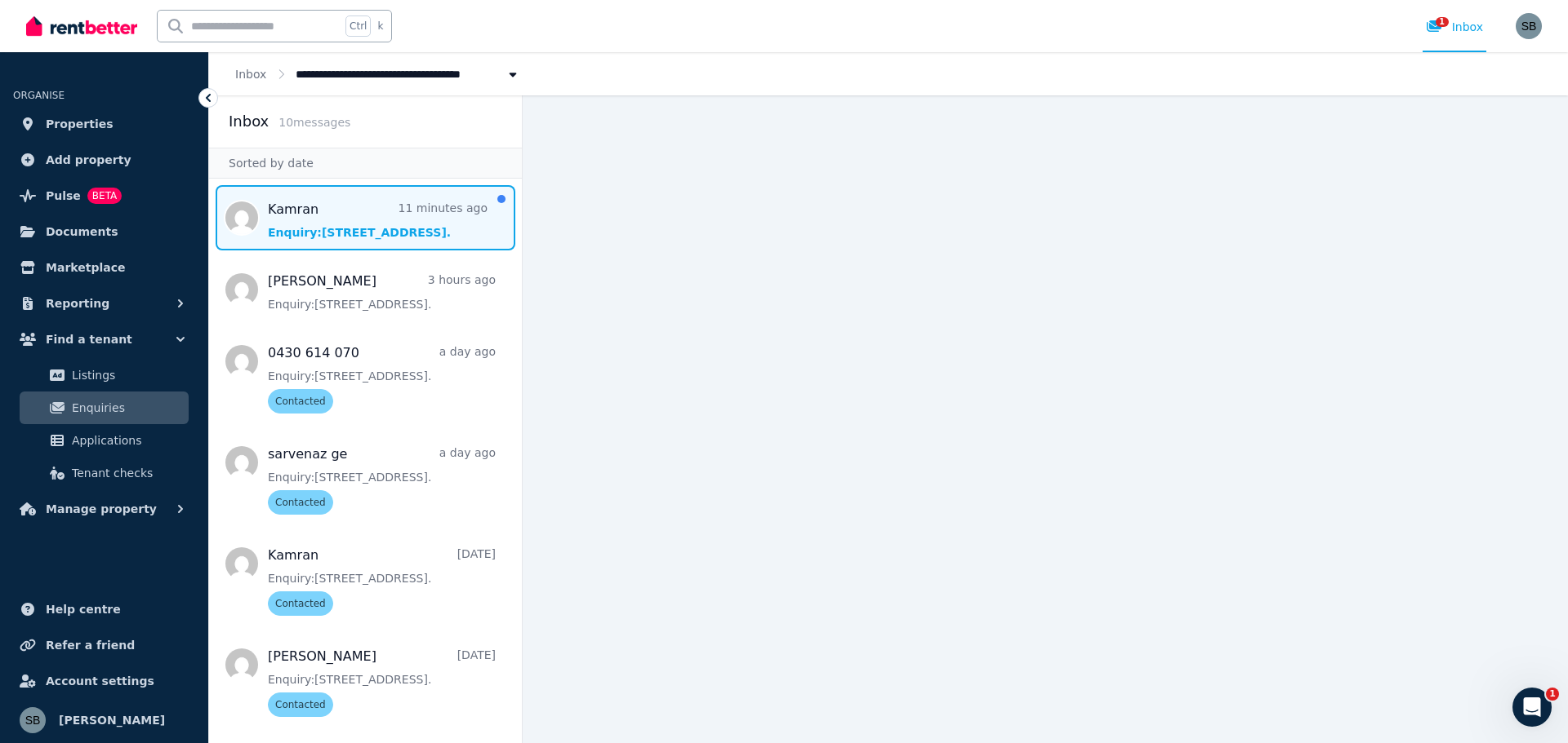
click at [364, 232] on span "Message list" at bounding box center [365, 218] width 313 height 65
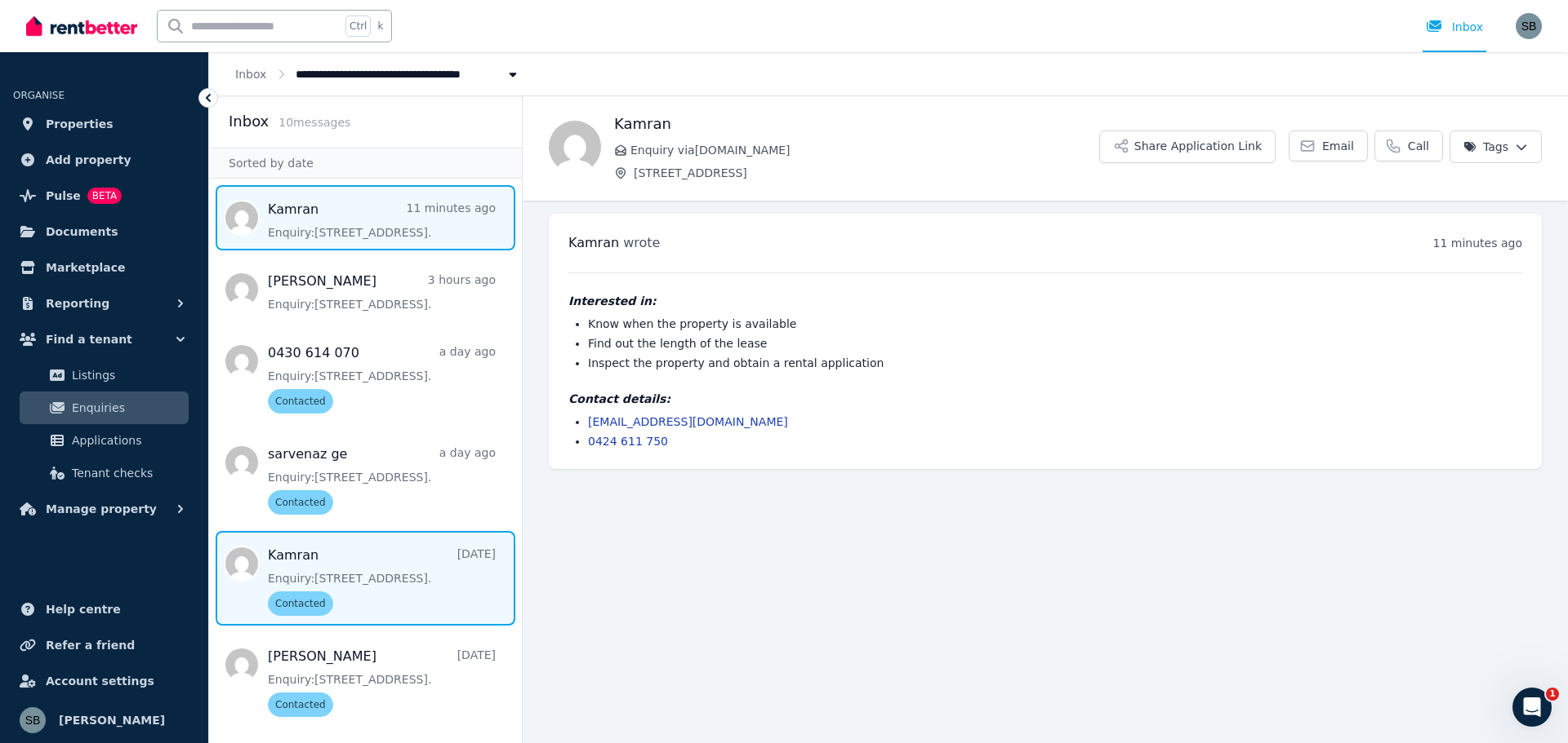
click at [339, 563] on span "Message list" at bounding box center [365, 579] width 313 height 94
click at [354, 200] on span "Message list" at bounding box center [365, 218] width 313 height 65
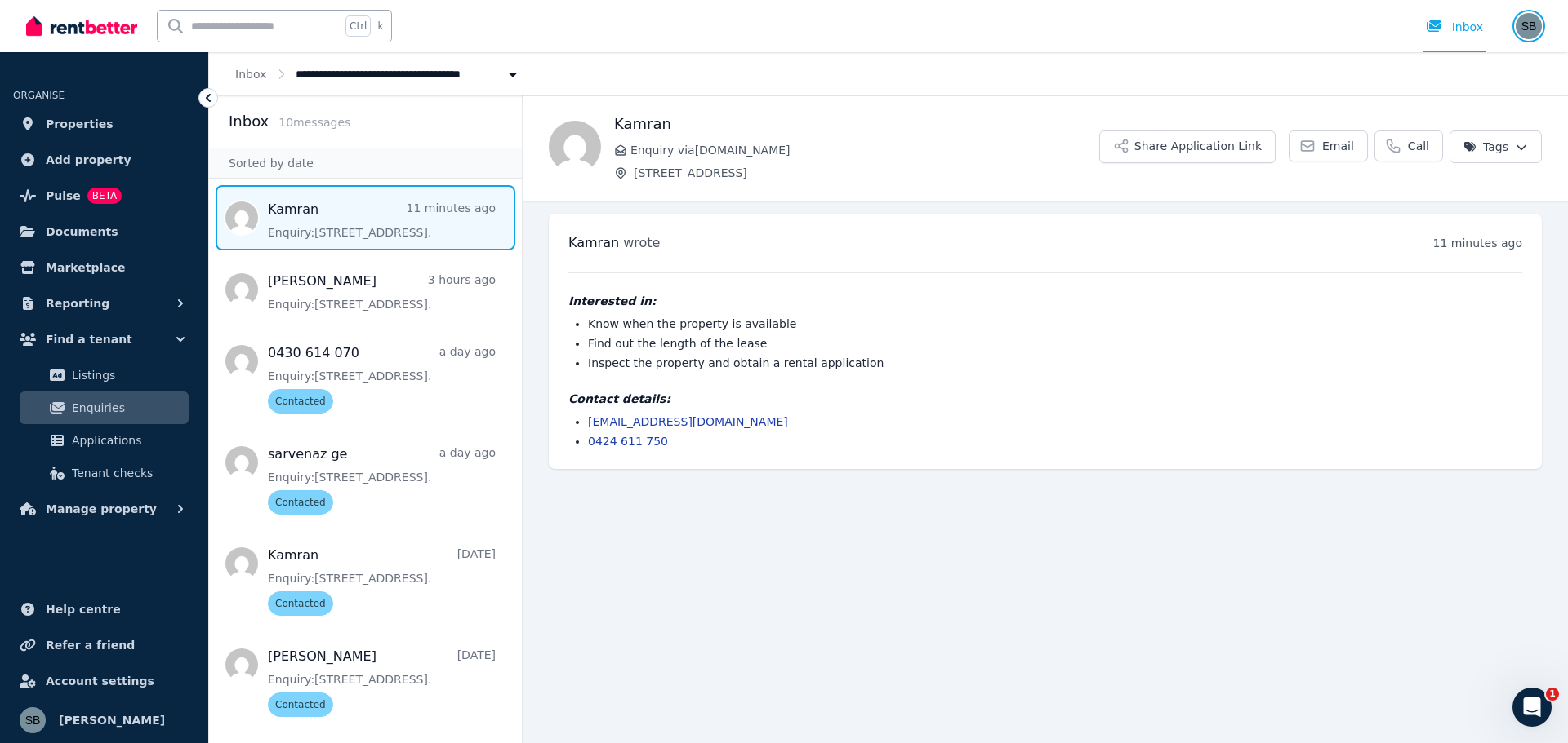
click at [1526, 29] on img "button" at bounding box center [1528, 25] width 26 height 26
